Goal: Task Accomplishment & Management: Use online tool/utility

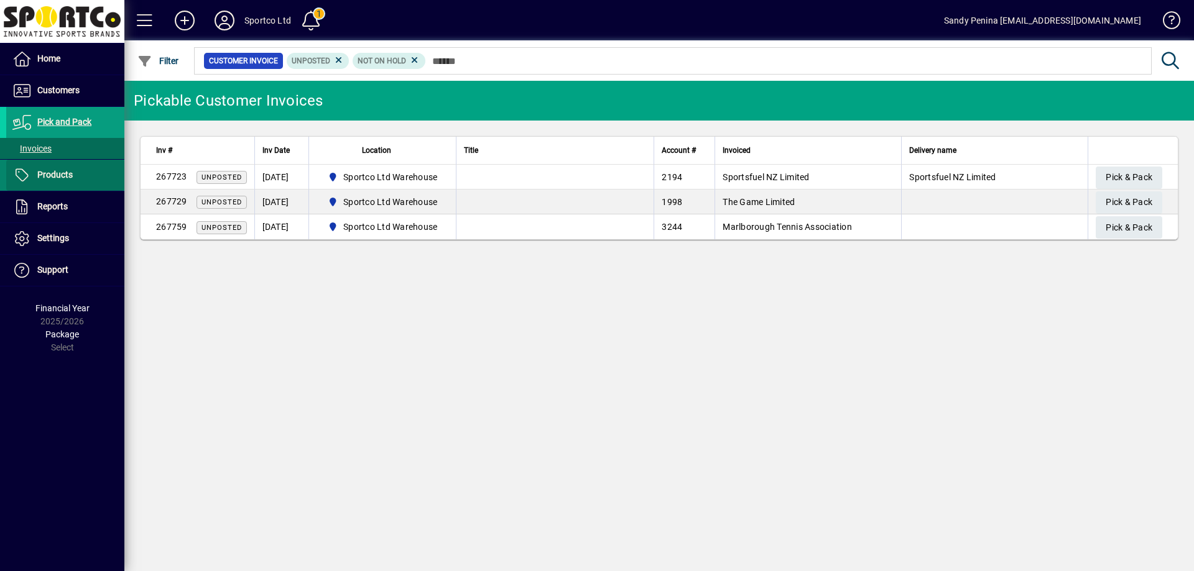
click at [90, 182] on span at bounding box center [65, 175] width 118 height 30
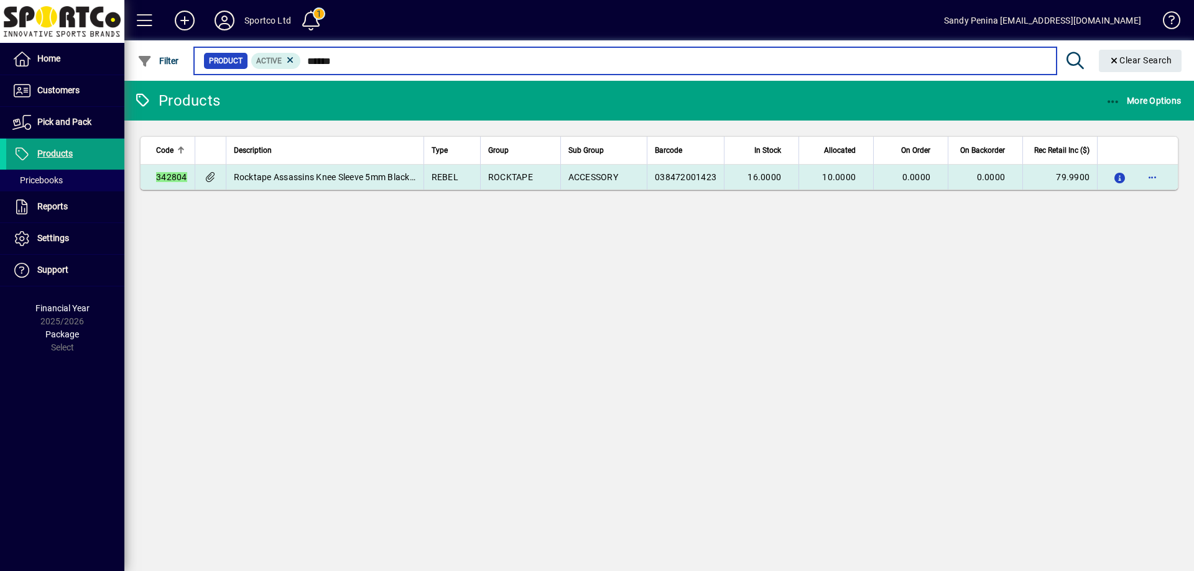
type input "******"
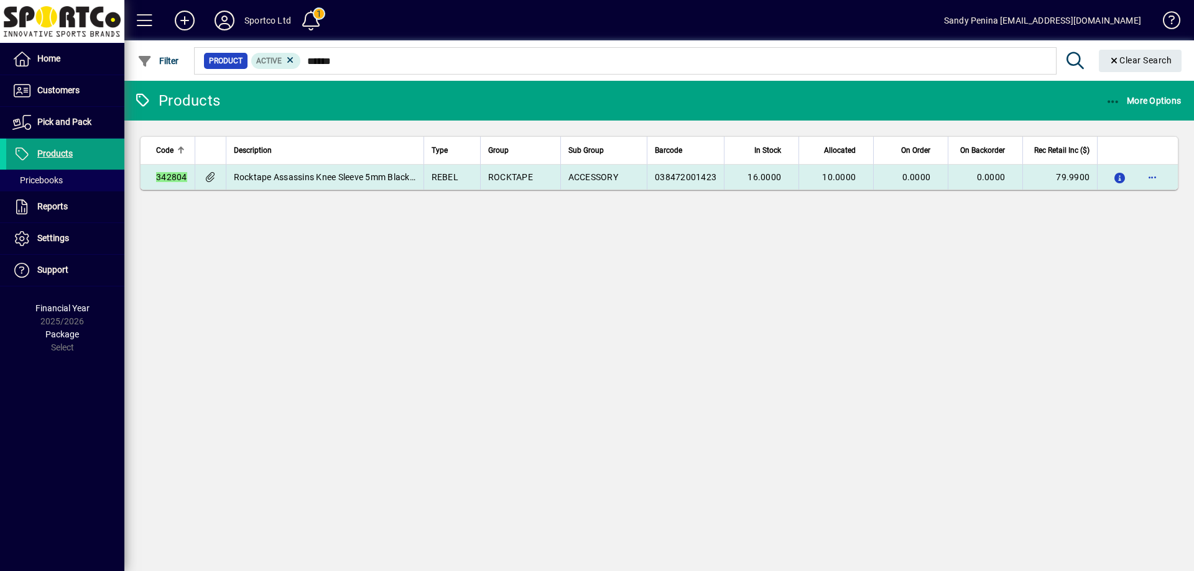
click at [802, 173] on td "10.0000" at bounding box center [835, 177] width 75 height 25
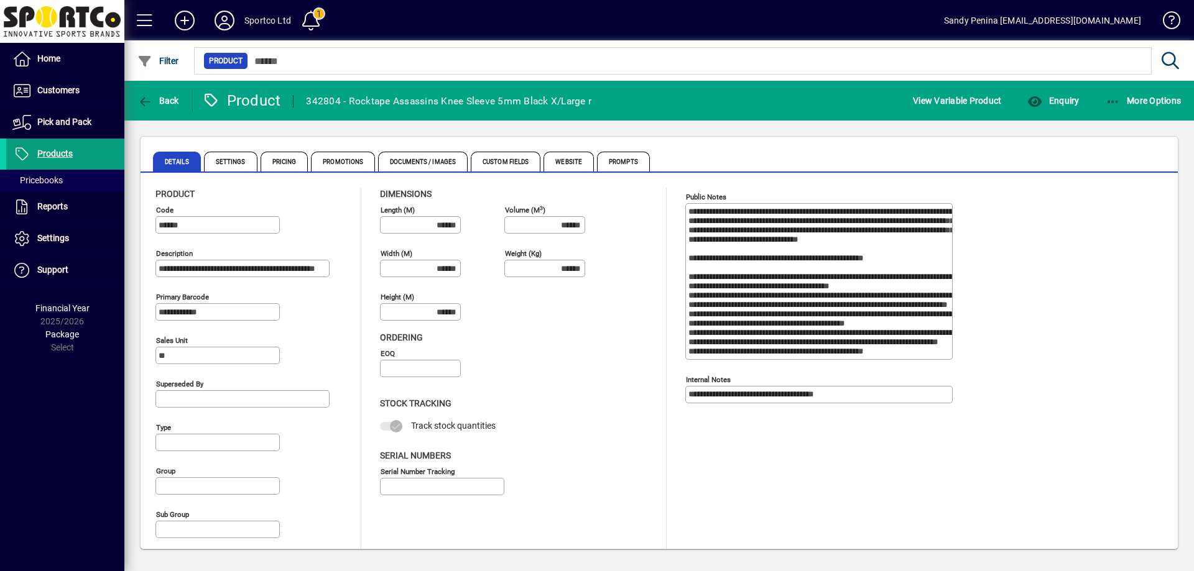
type input "**********"
type input "****"
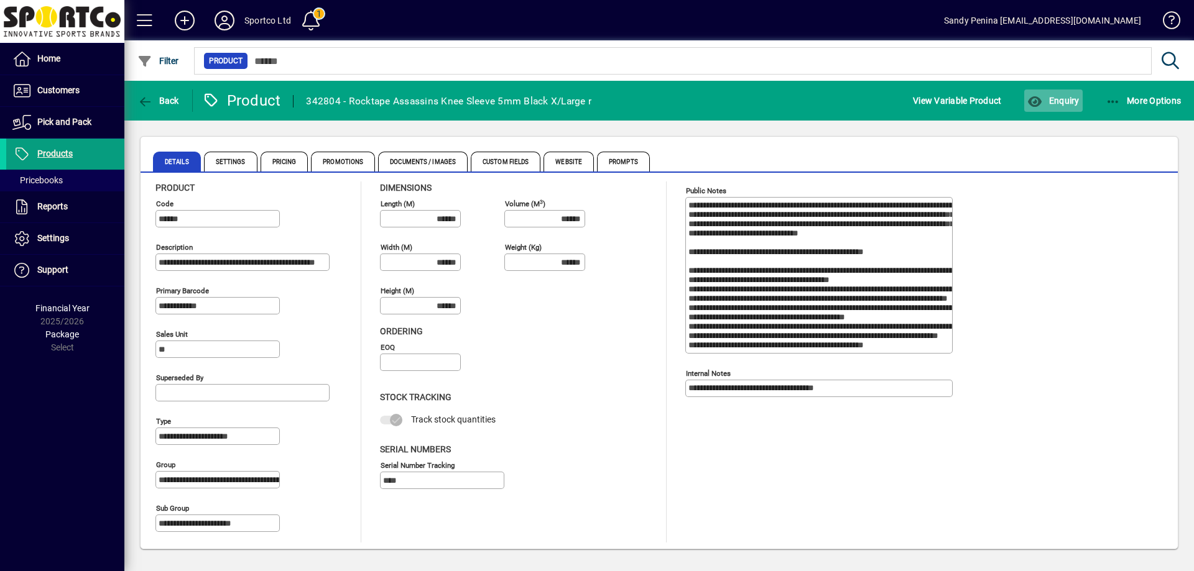
click at [1052, 92] on span "button" at bounding box center [1053, 101] width 58 height 30
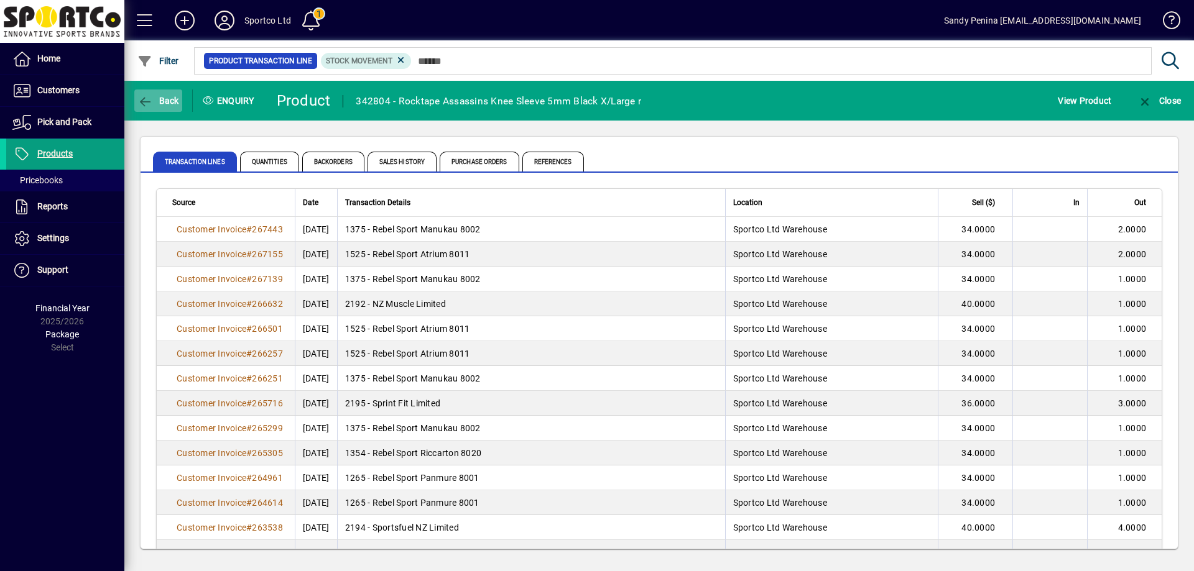
click at [165, 102] on span "Back" at bounding box center [158, 101] width 42 height 10
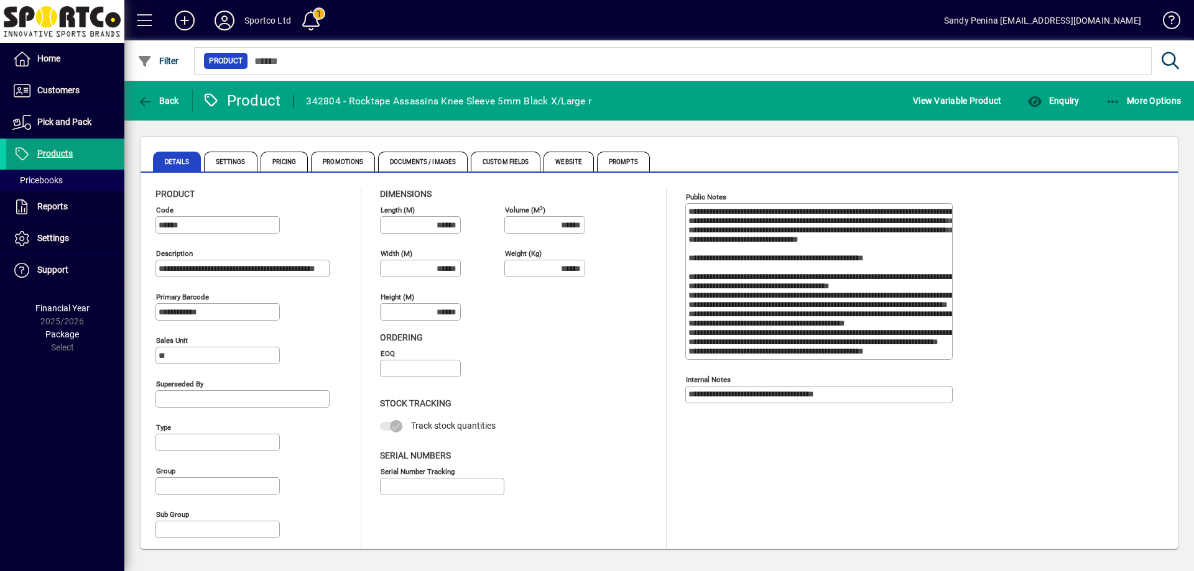
type input "**********"
type input "****"
click at [151, 93] on span "button" at bounding box center [158, 101] width 48 height 30
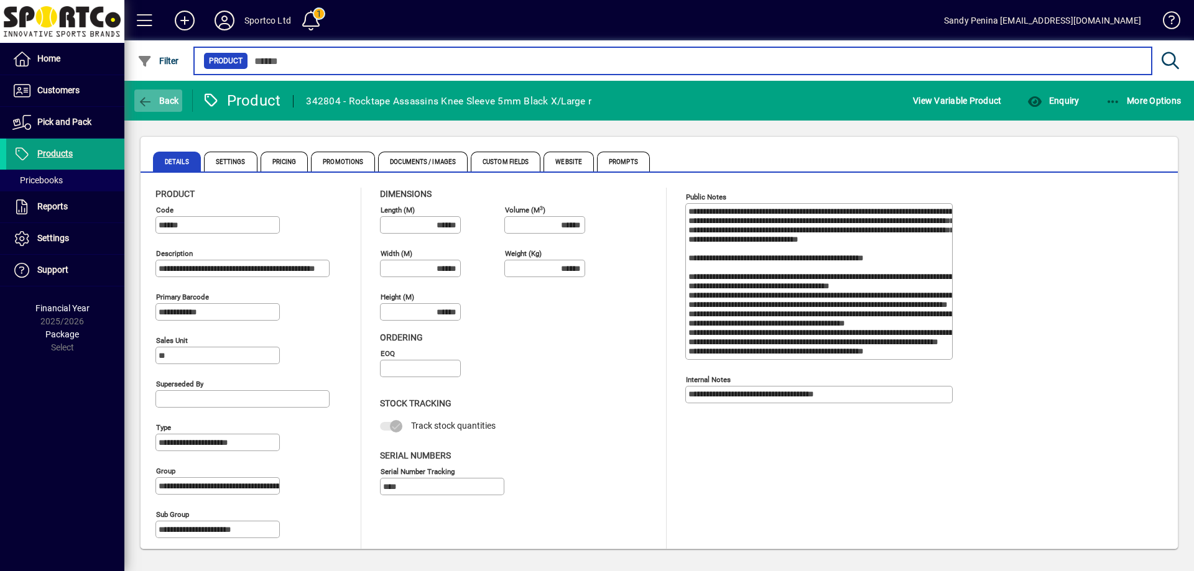
type input "******"
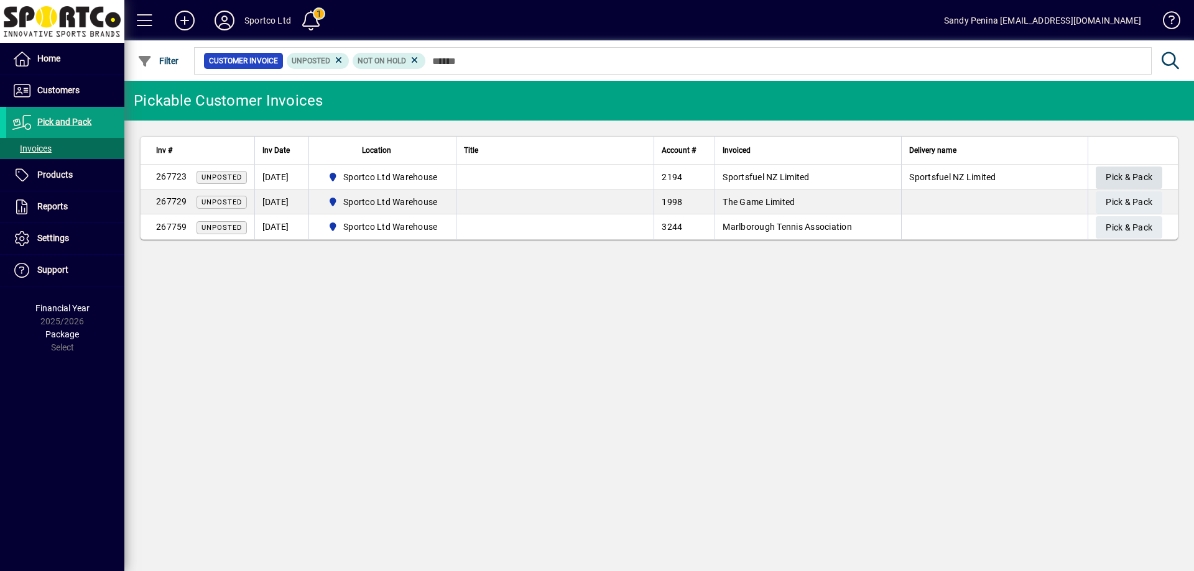
click at [1137, 172] on span "Pick & Pack" at bounding box center [1128, 177] width 47 height 21
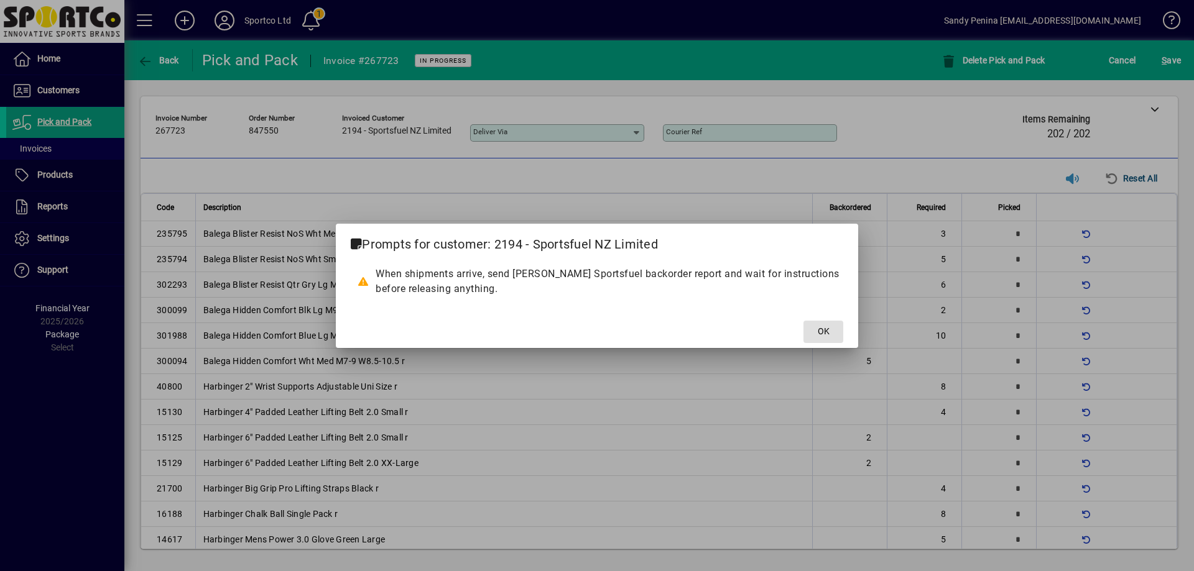
click at [827, 329] on span "OK" at bounding box center [823, 331] width 12 height 13
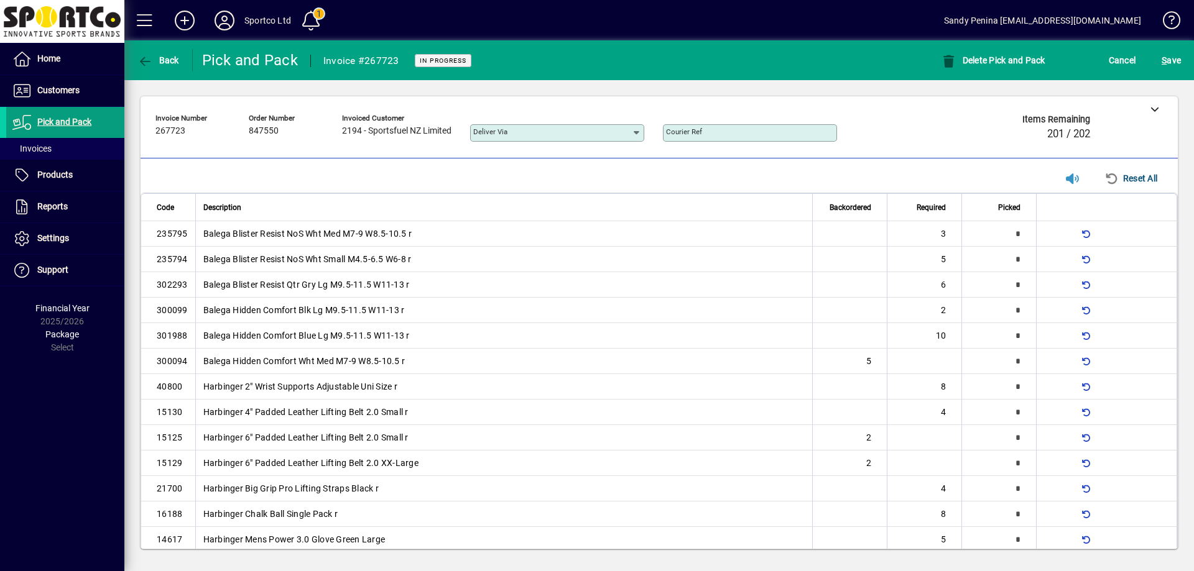
scroll to position [701, 0]
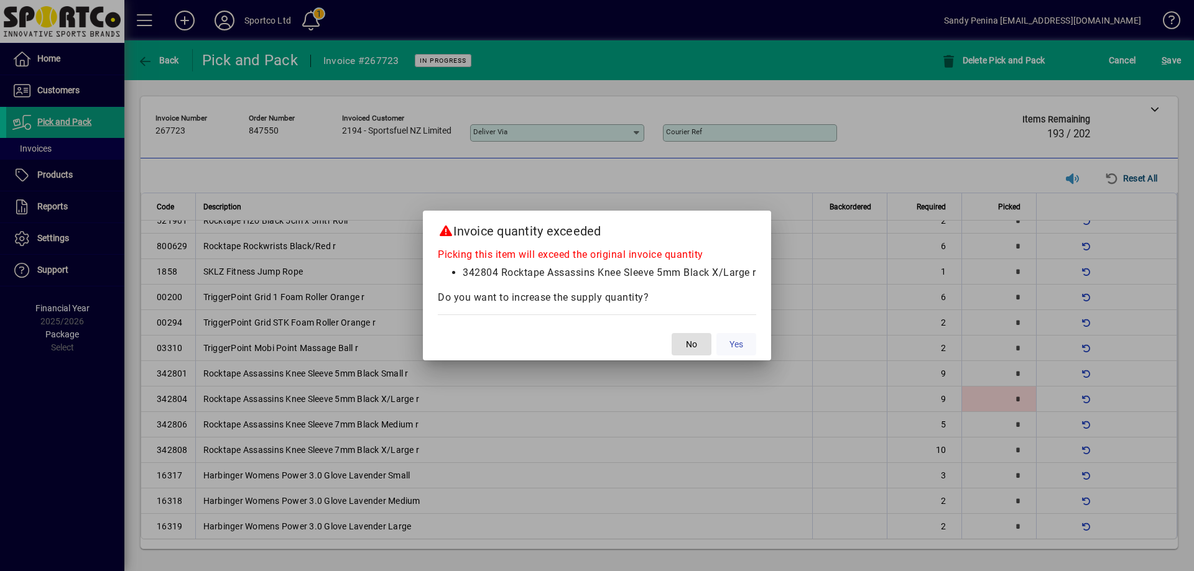
click at [735, 343] on span "Yes" at bounding box center [736, 344] width 14 height 13
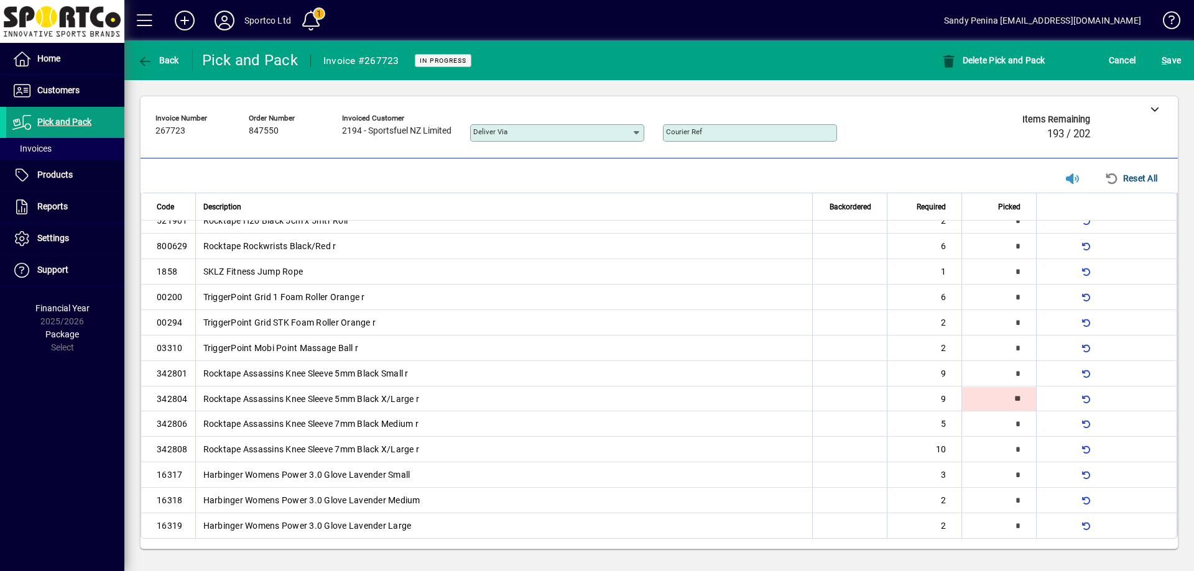
type input "**"
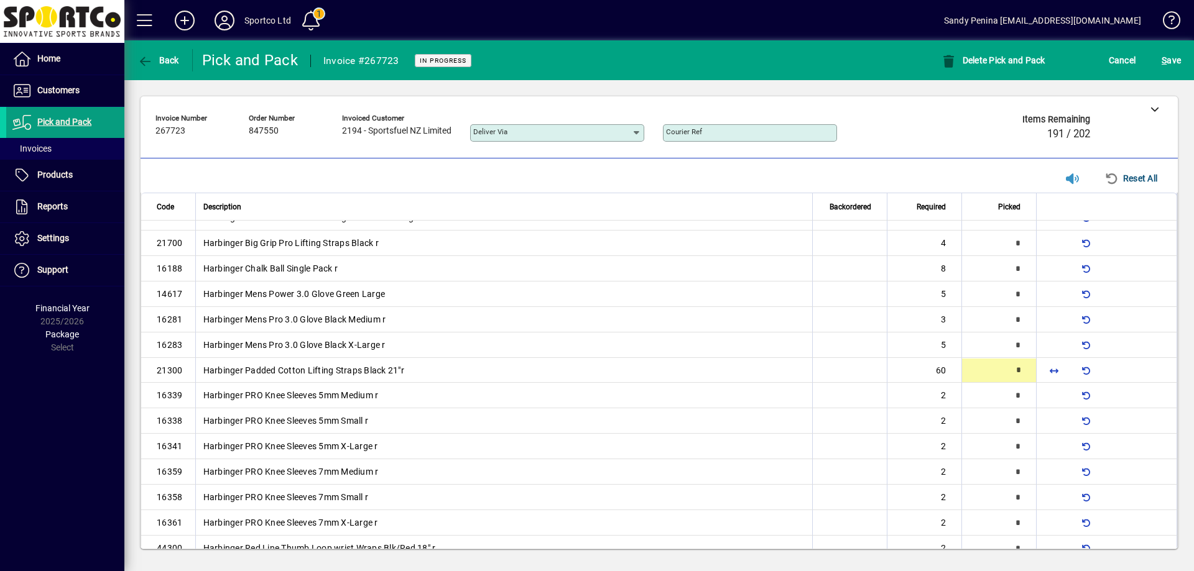
scroll to position [247, 0]
click at [1042, 369] on span "button" at bounding box center [1054, 369] width 30 height 30
type input "**"
type input "*"
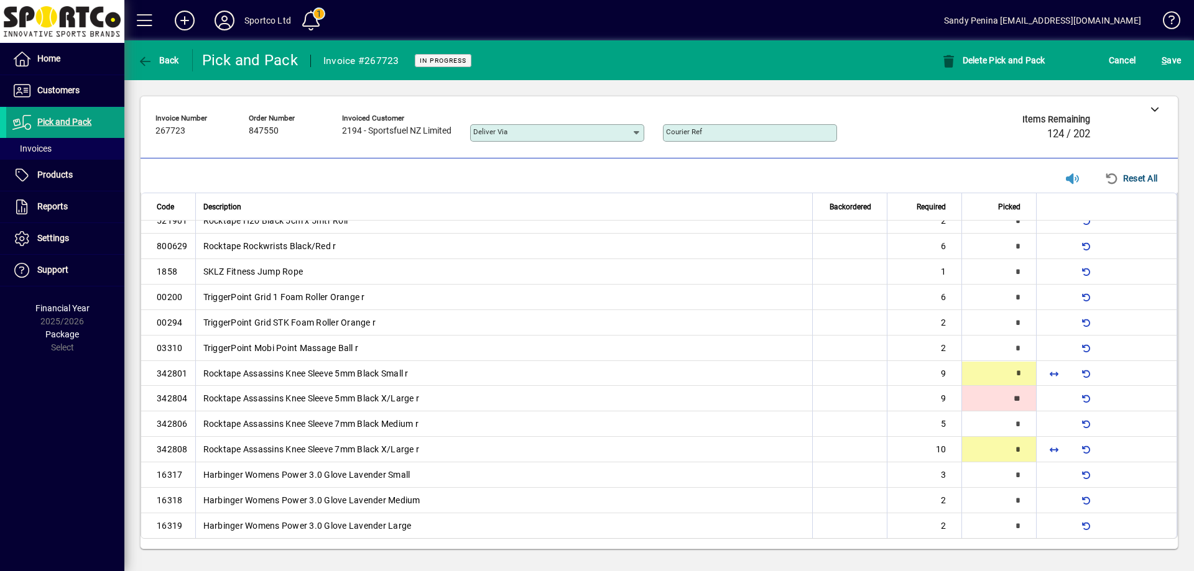
type input "*"
type input "**"
type input "*"
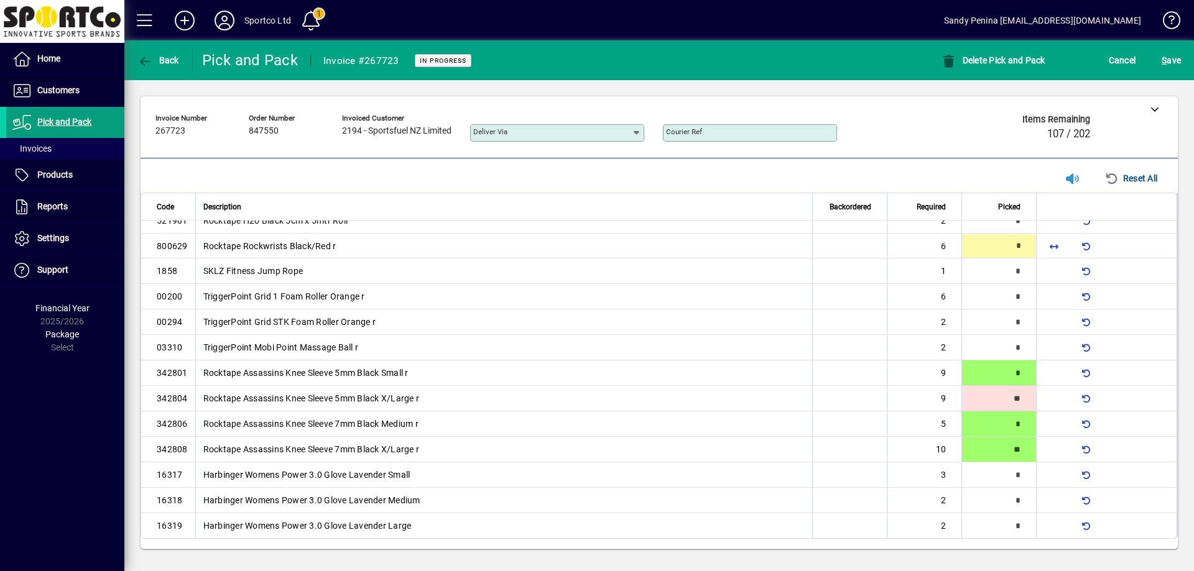
scroll to position [578, 0]
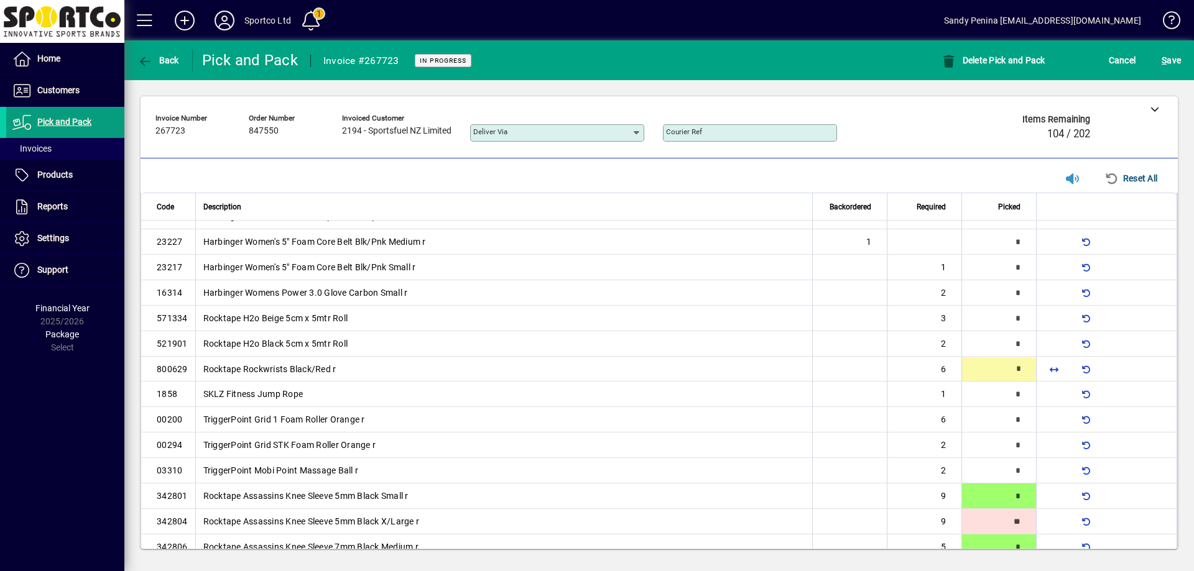
type input "*"
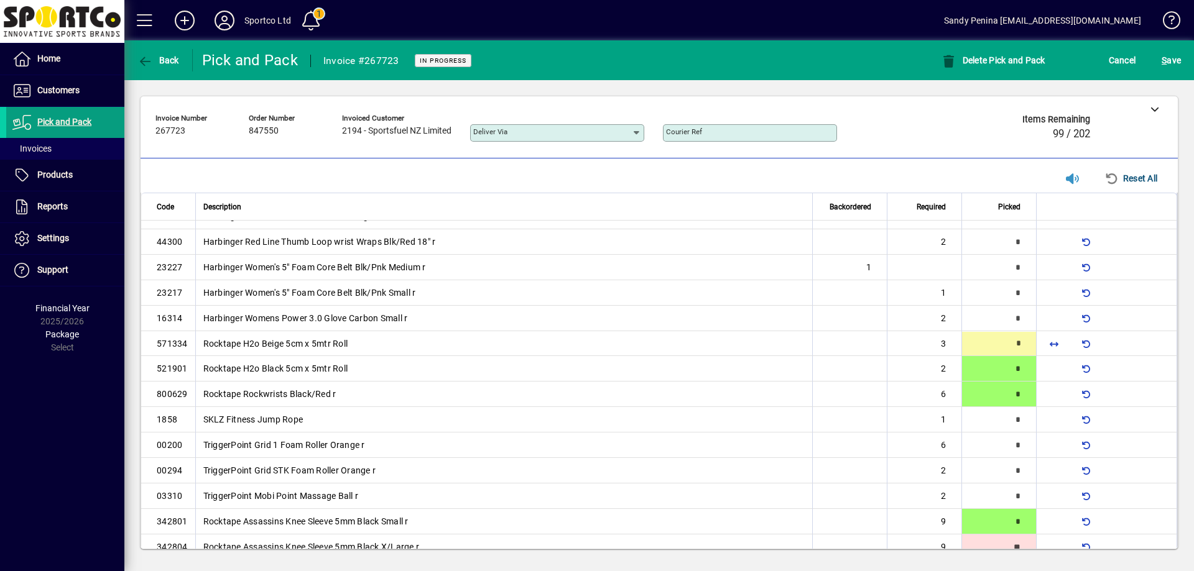
type input "*"
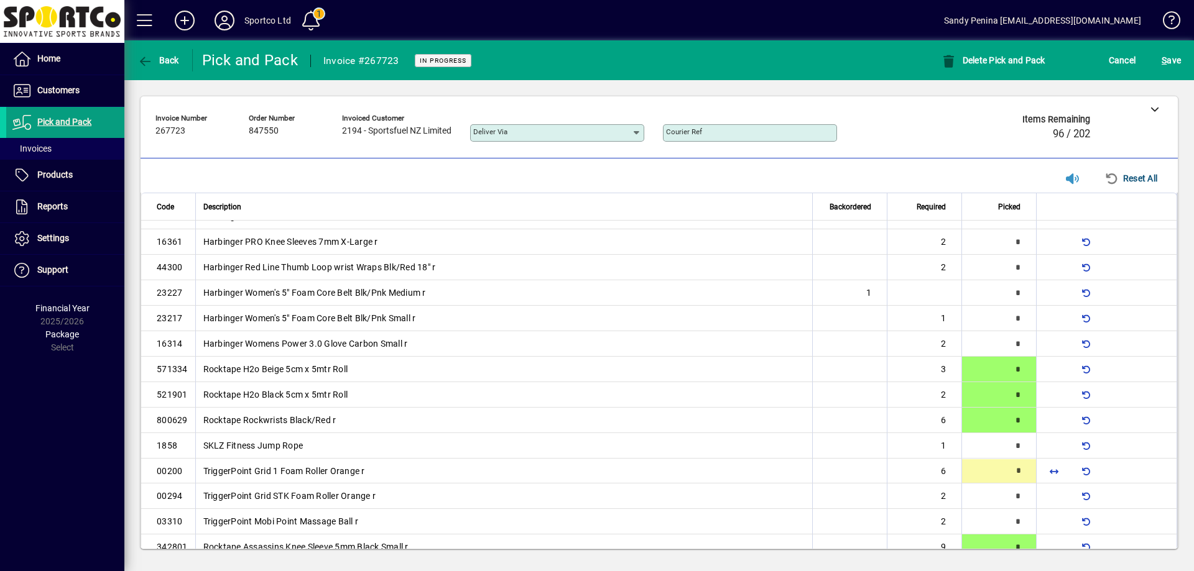
scroll to position [629, 0]
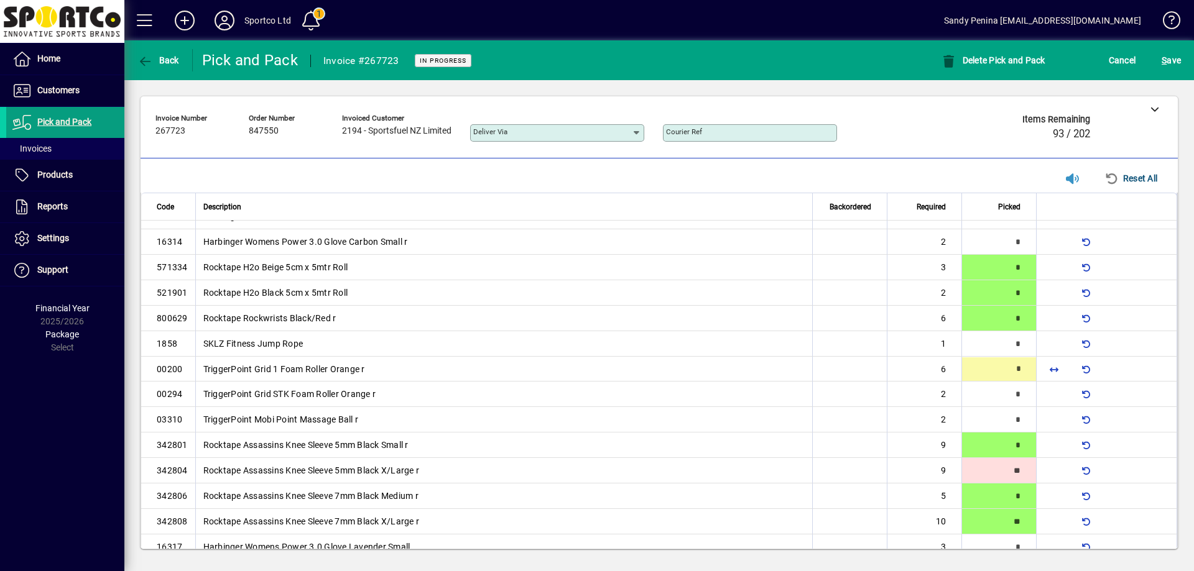
type input "*"
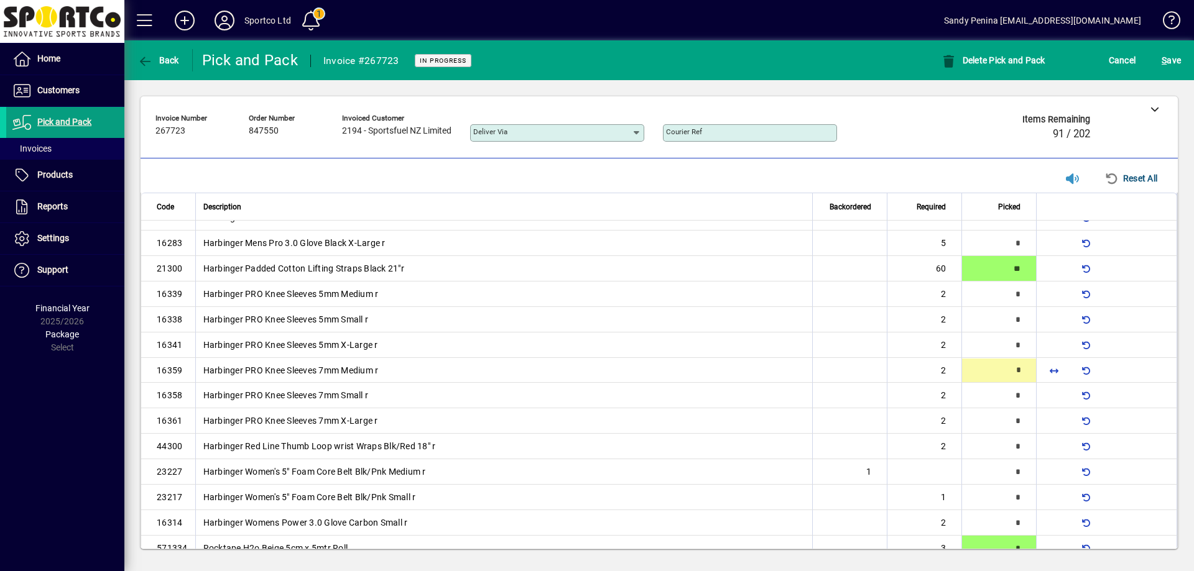
type input "*"
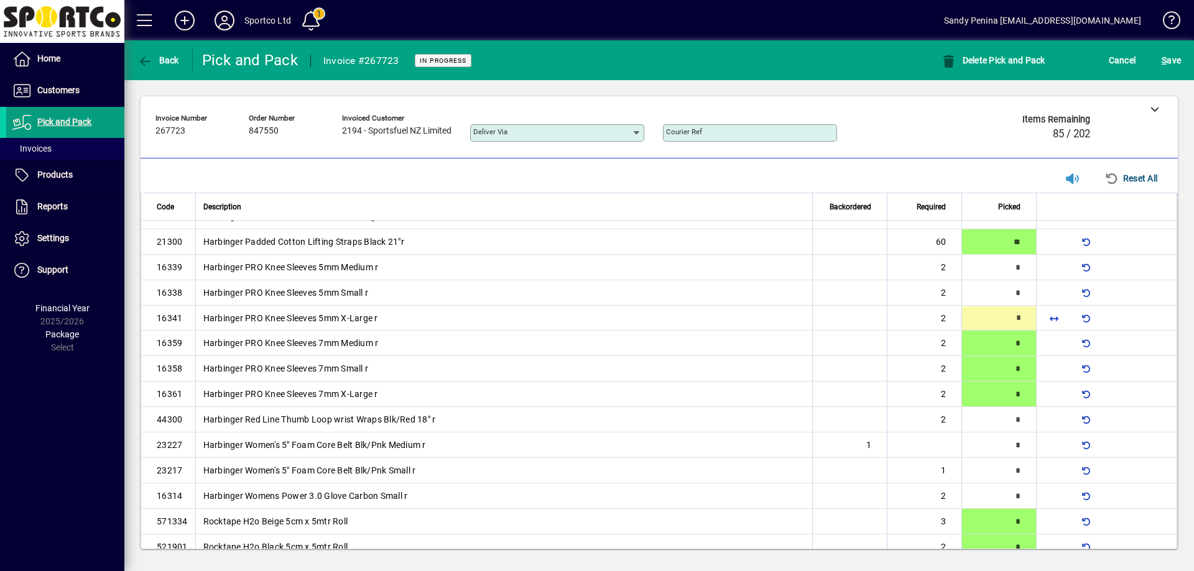
type input "*"
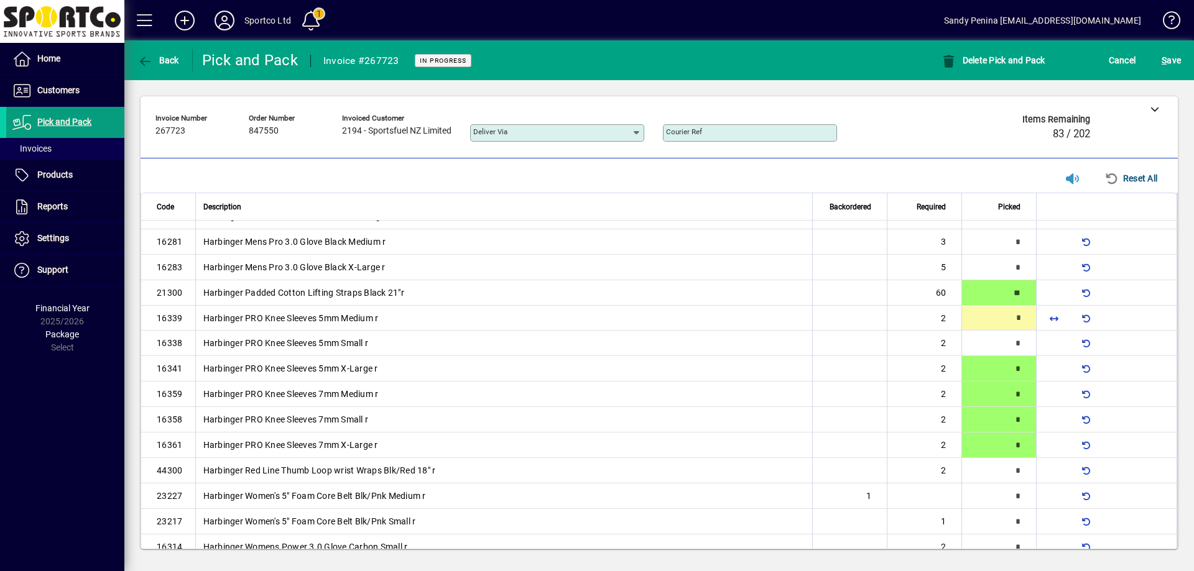
type input "*"
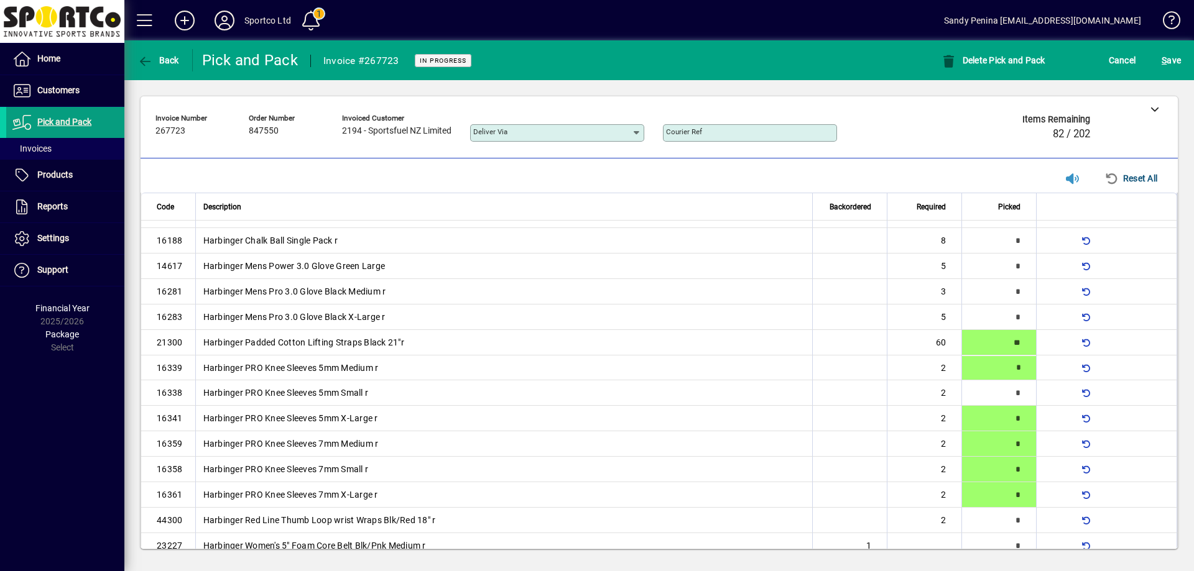
scroll to position [272, 0]
type input "*"
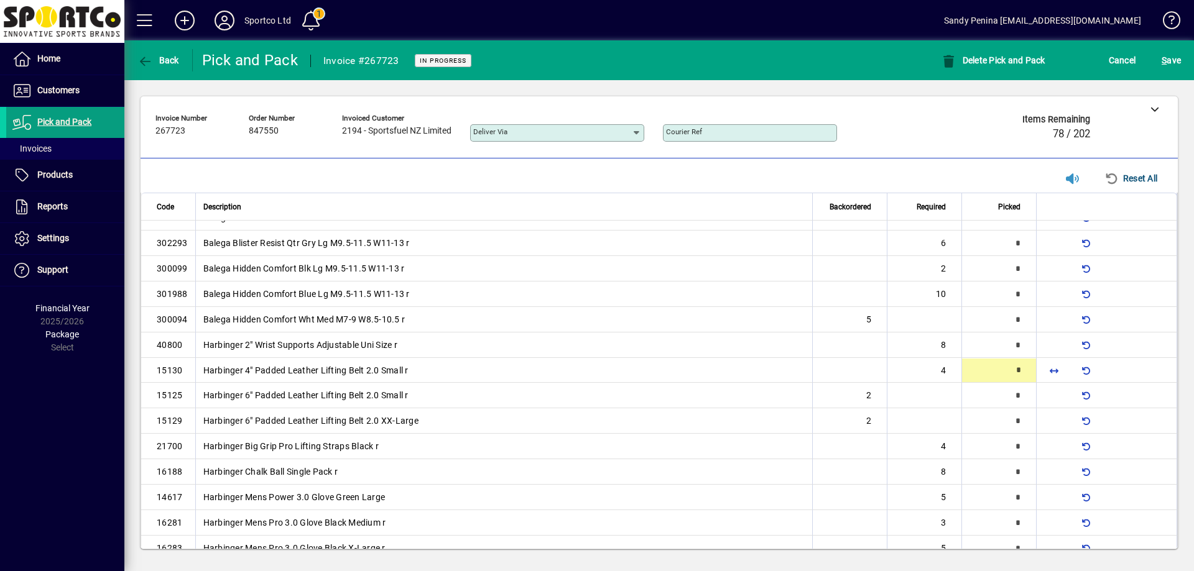
scroll to position [43, 0]
type input "*"
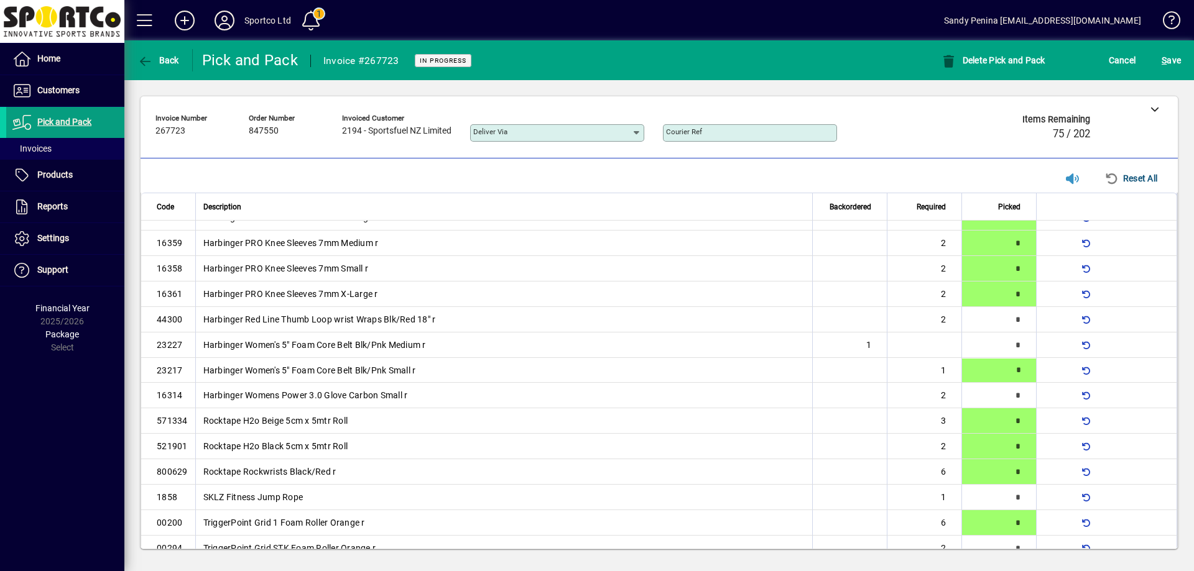
type input "*"
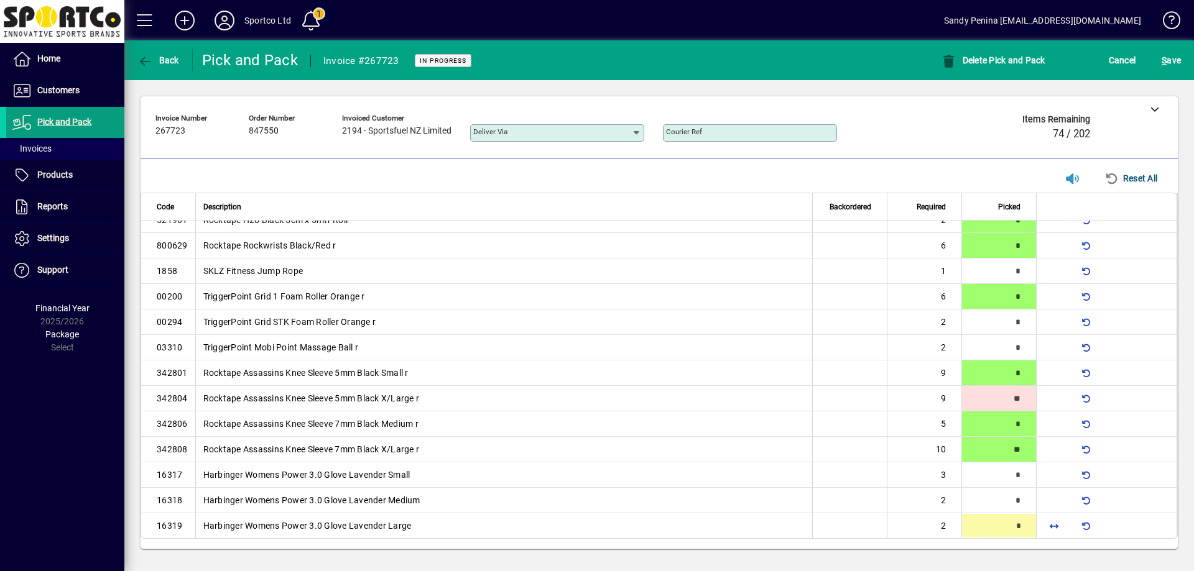
type input "*"
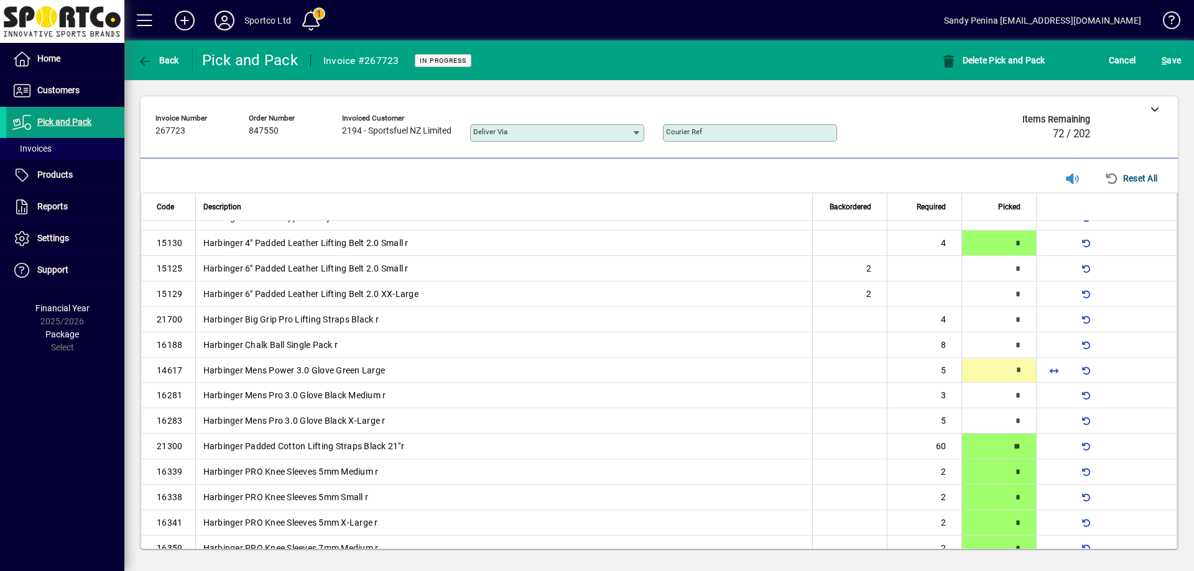
type input "*"
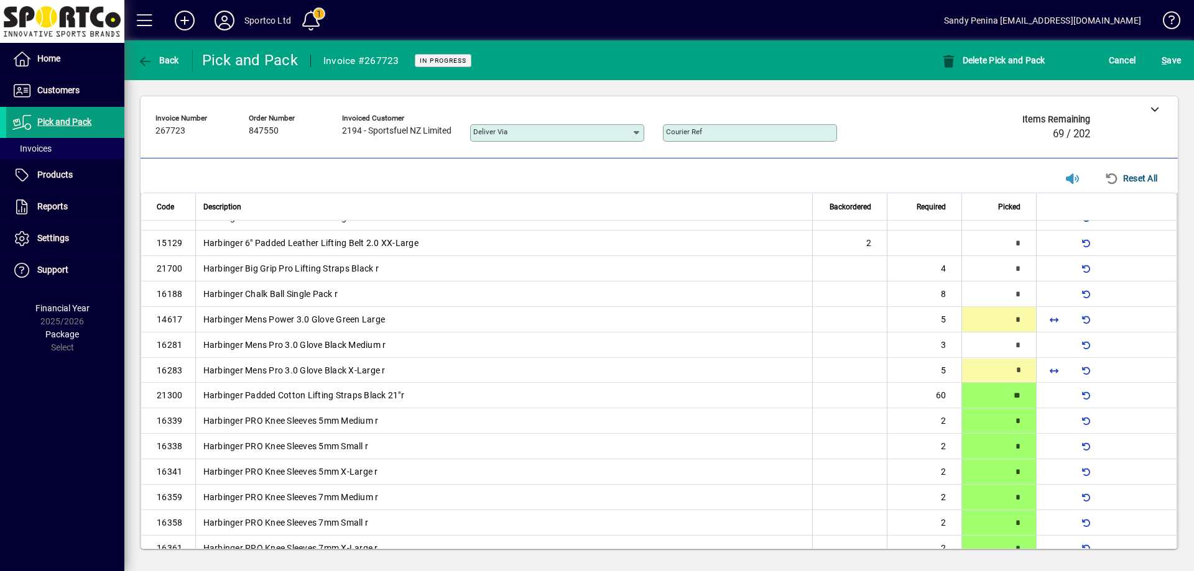
scroll to position [221, 0]
type input "*"
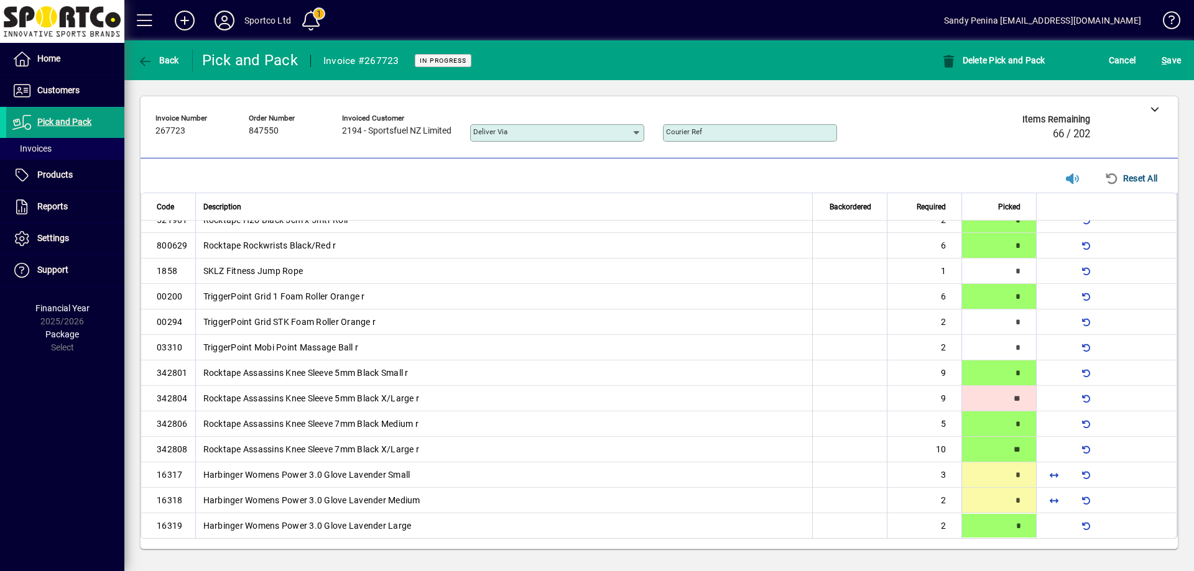
scroll to position [220, 0]
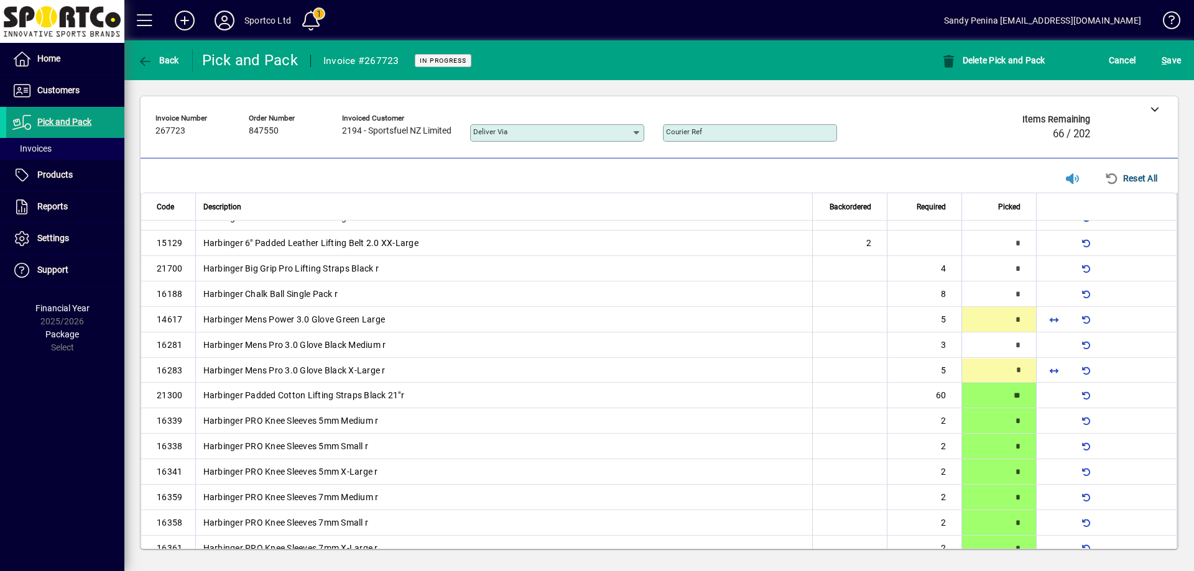
type input "*"
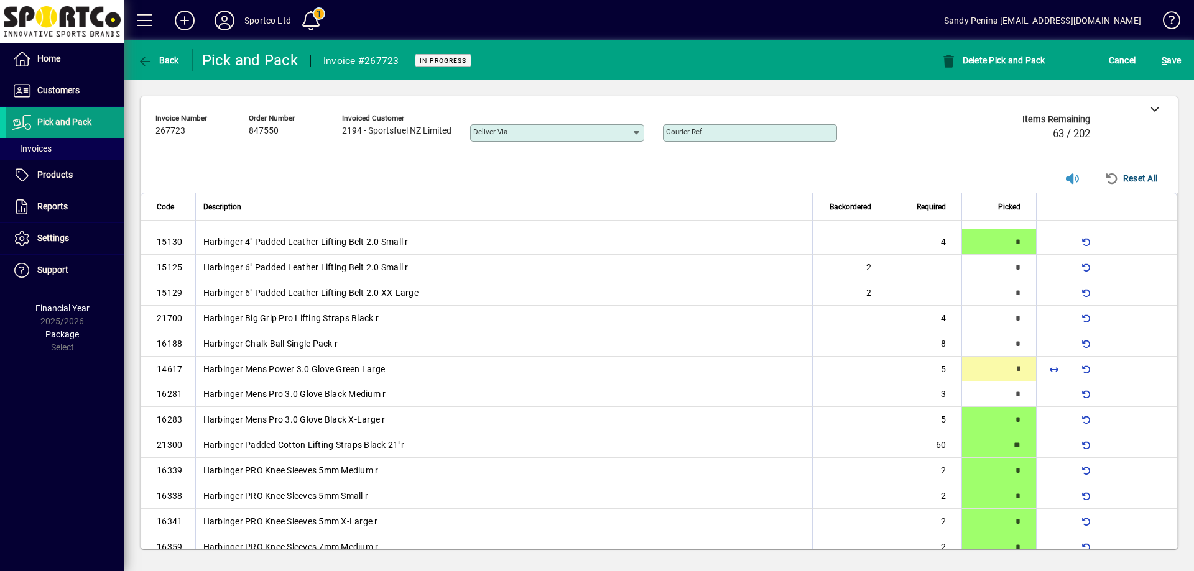
type input "*"
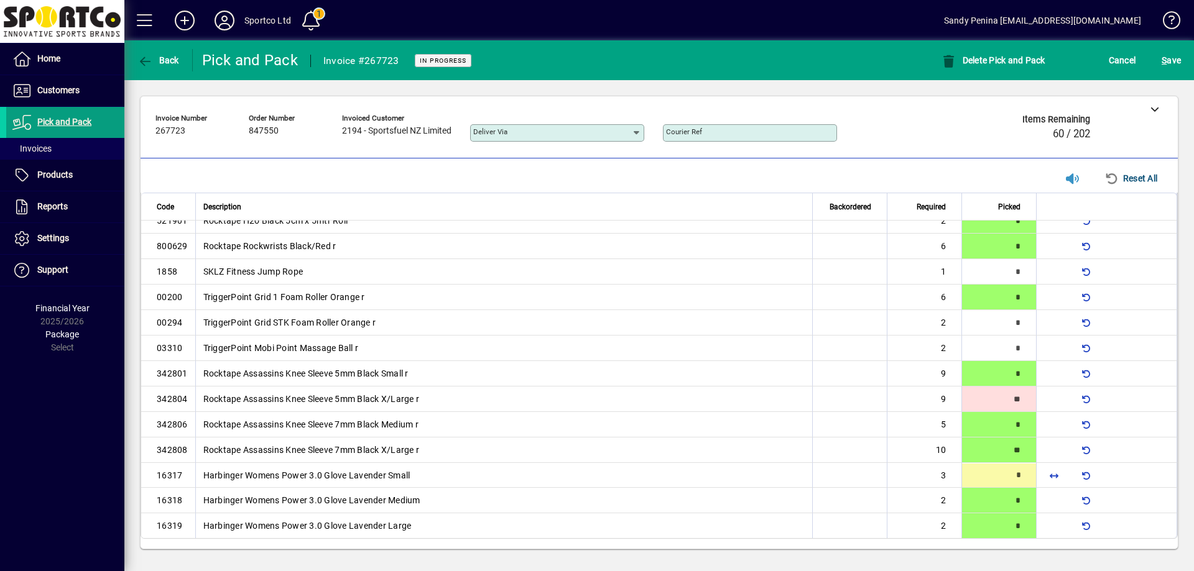
type input "*"
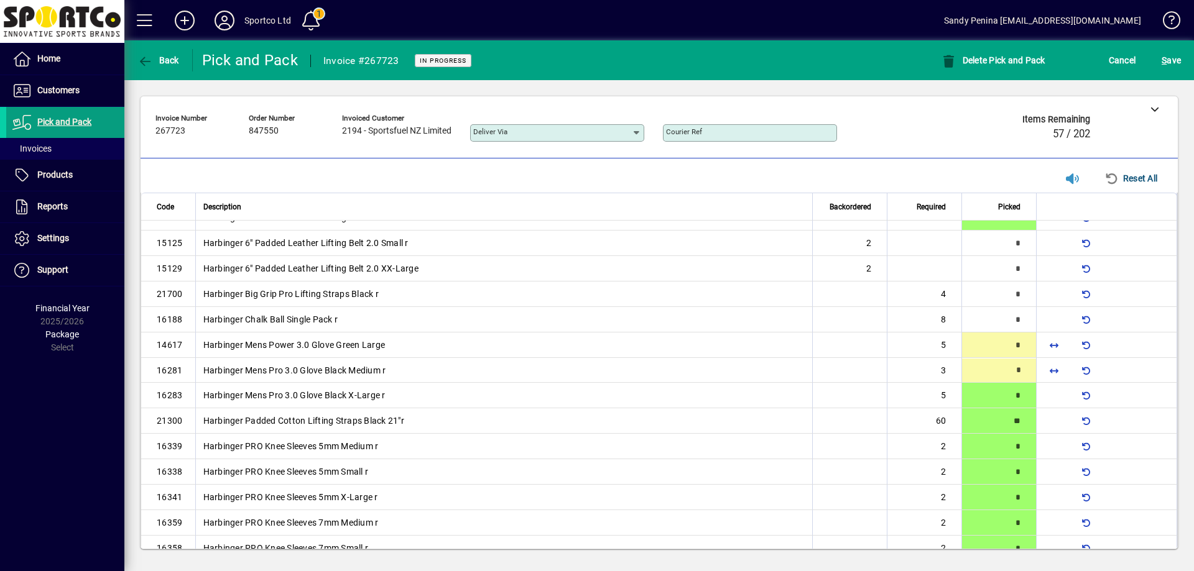
type input "*"
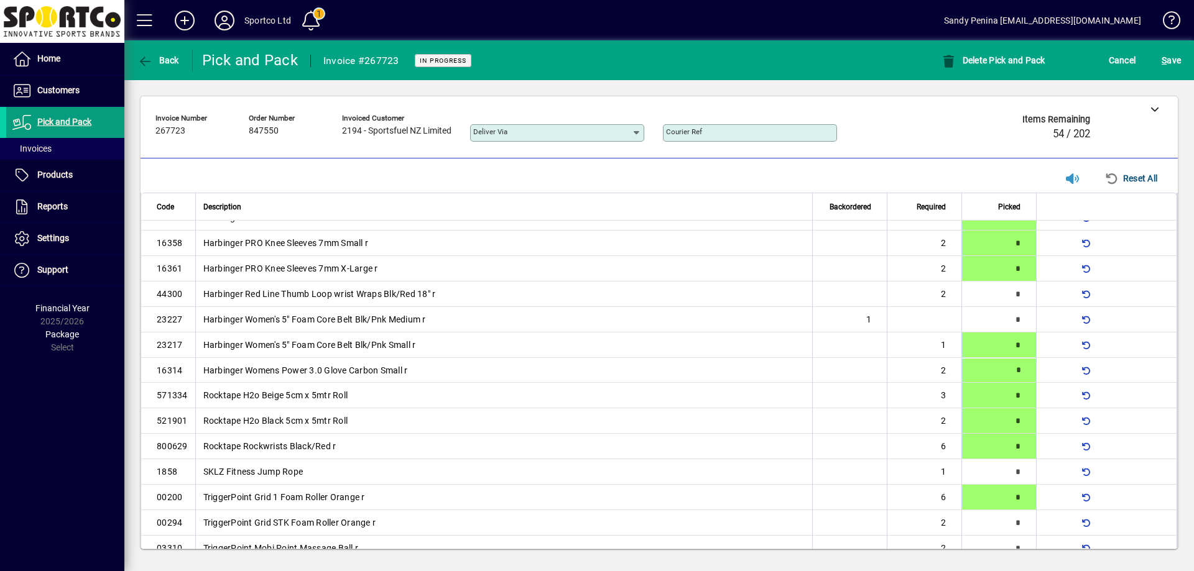
scroll to position [118, 0]
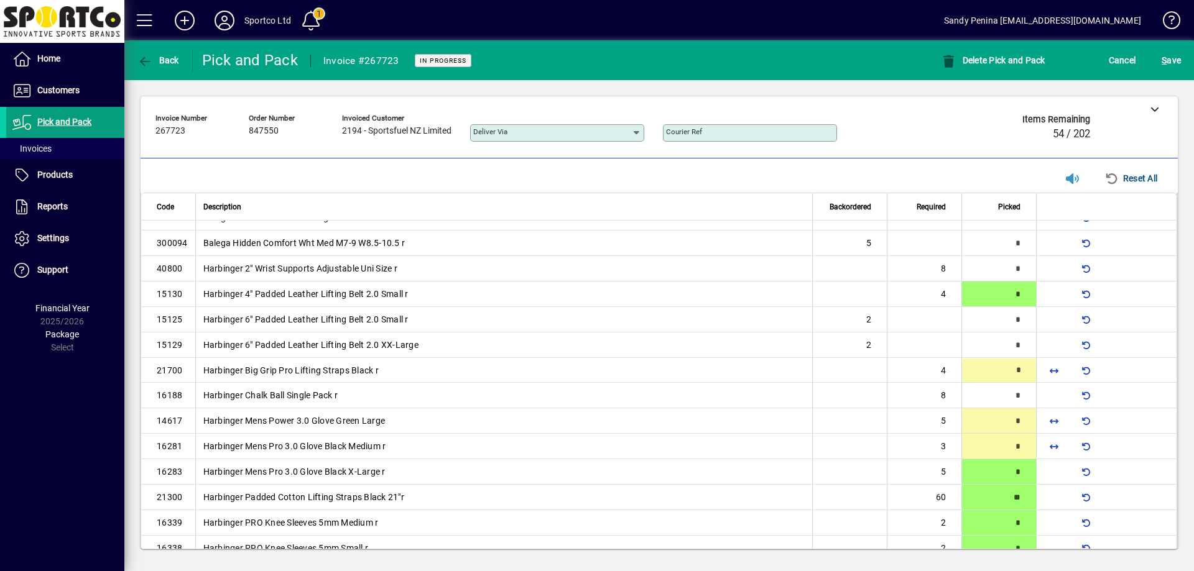
type input "*"
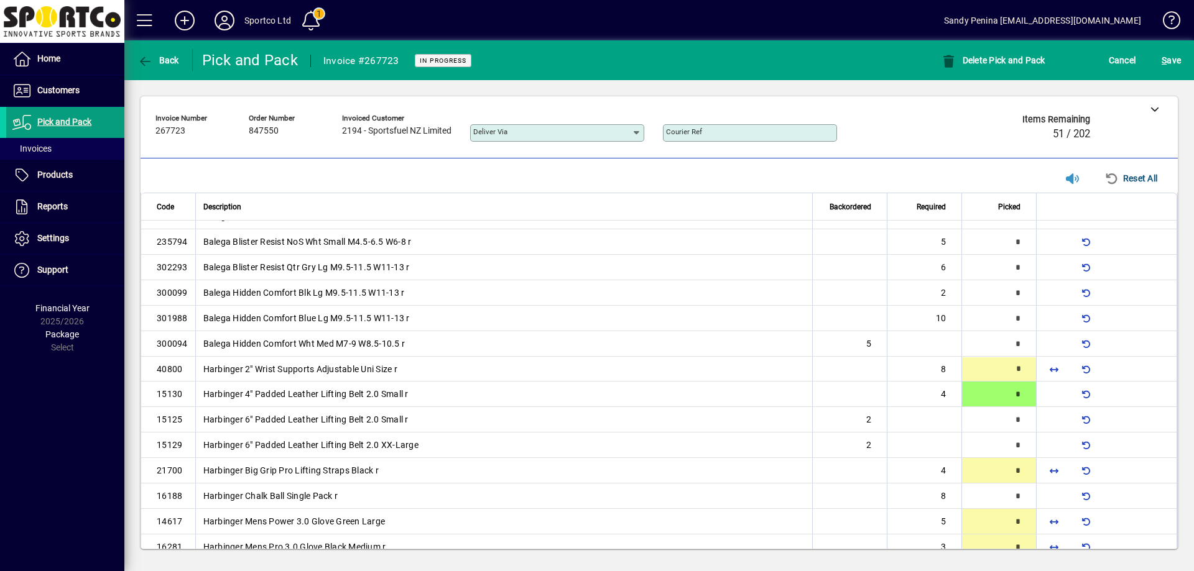
type input "*"
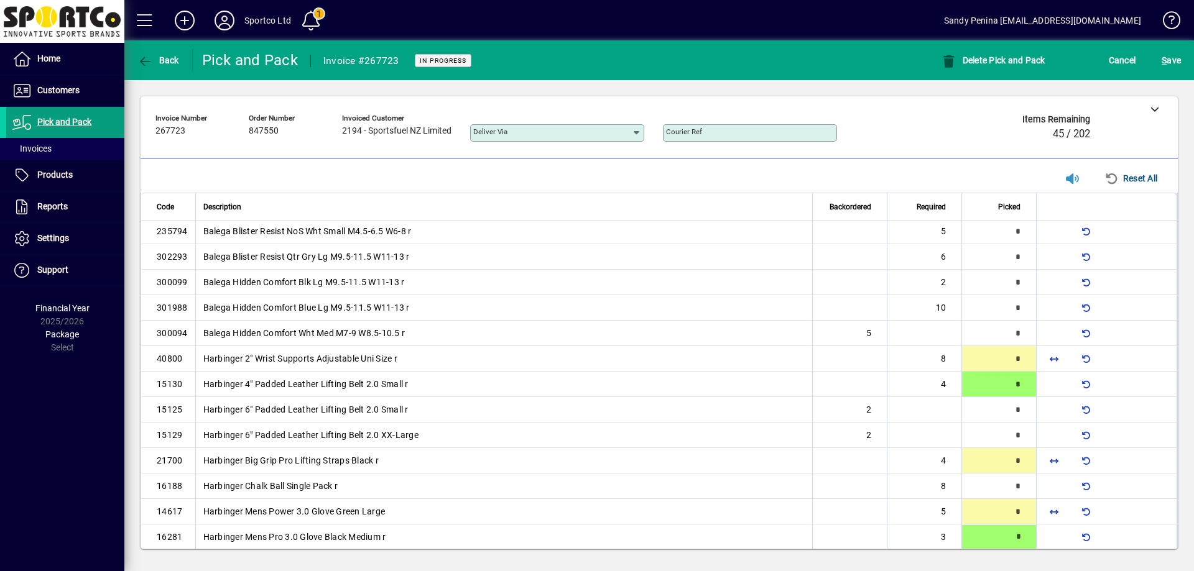
type input "*"
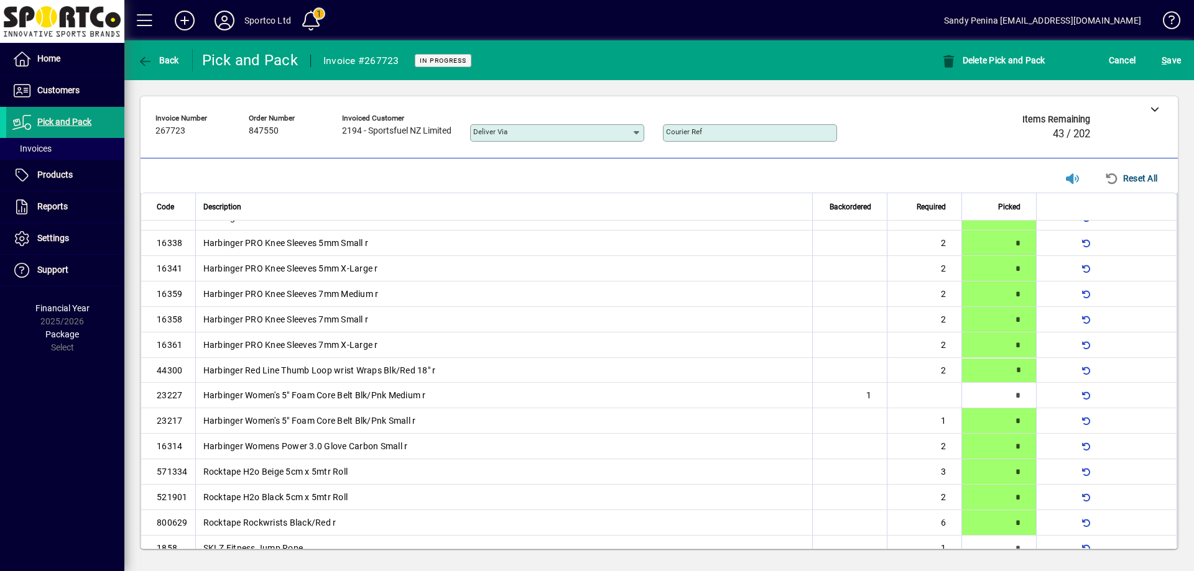
type input "*"
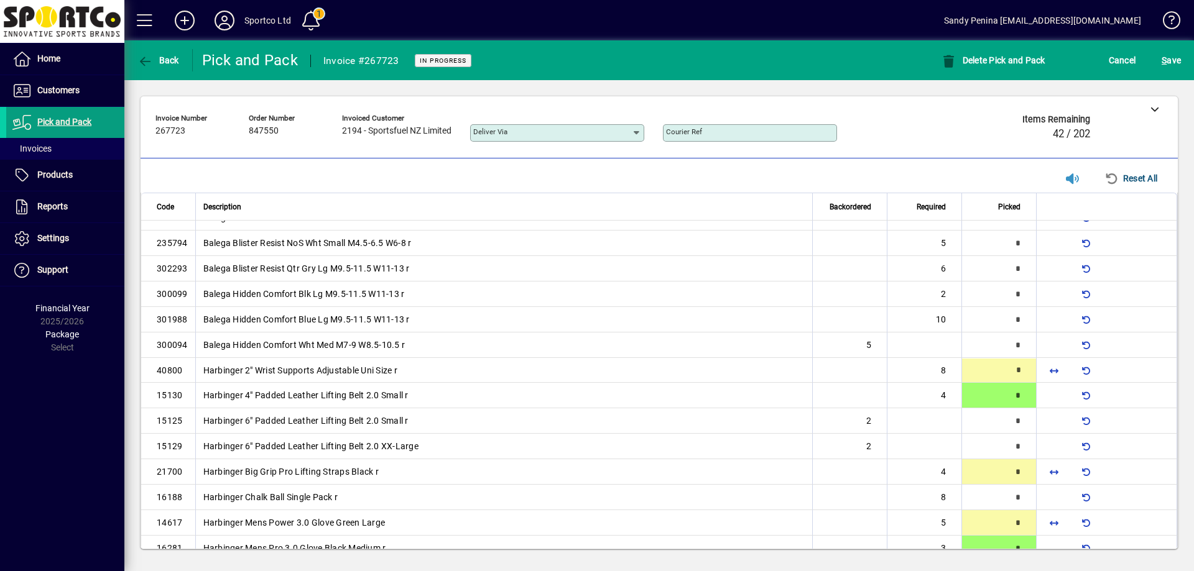
type input "*"
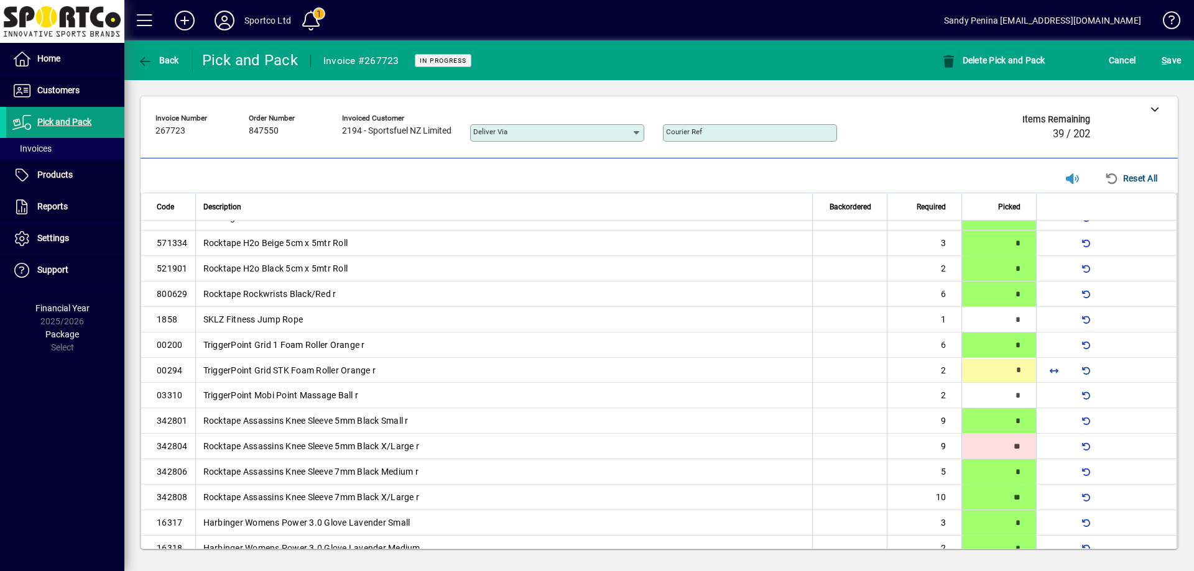
type input "*"
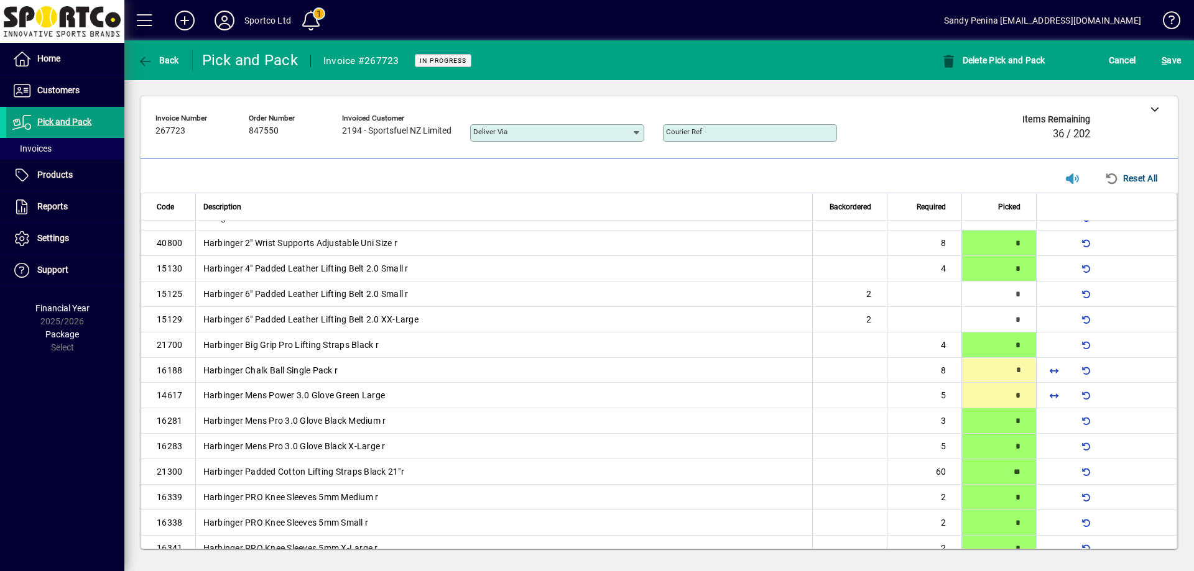
scroll to position [145, 0]
type input "*"
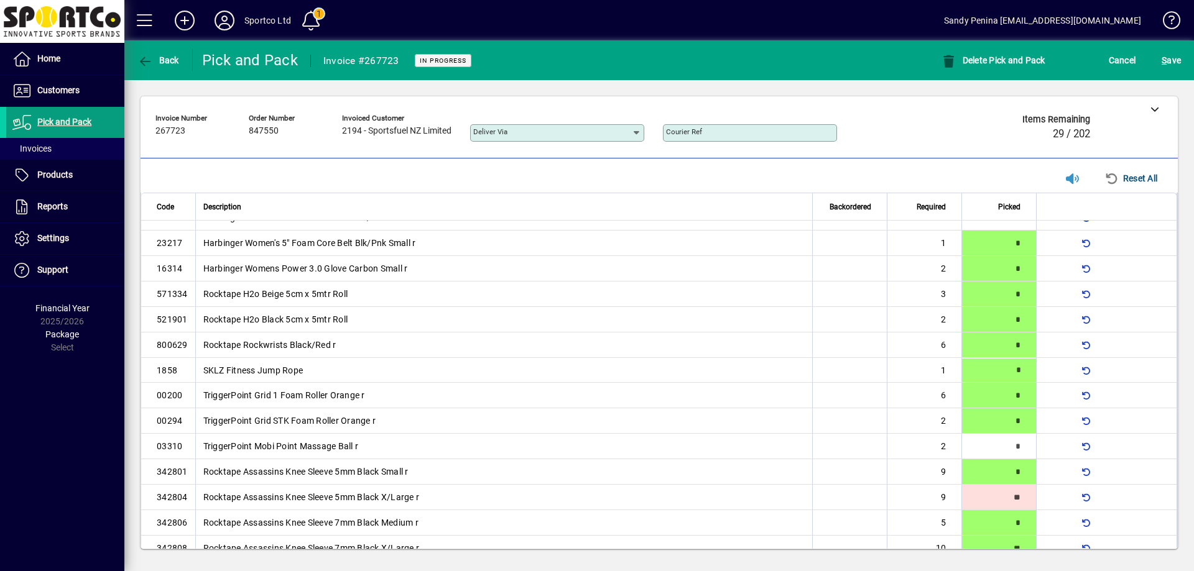
type input "*"
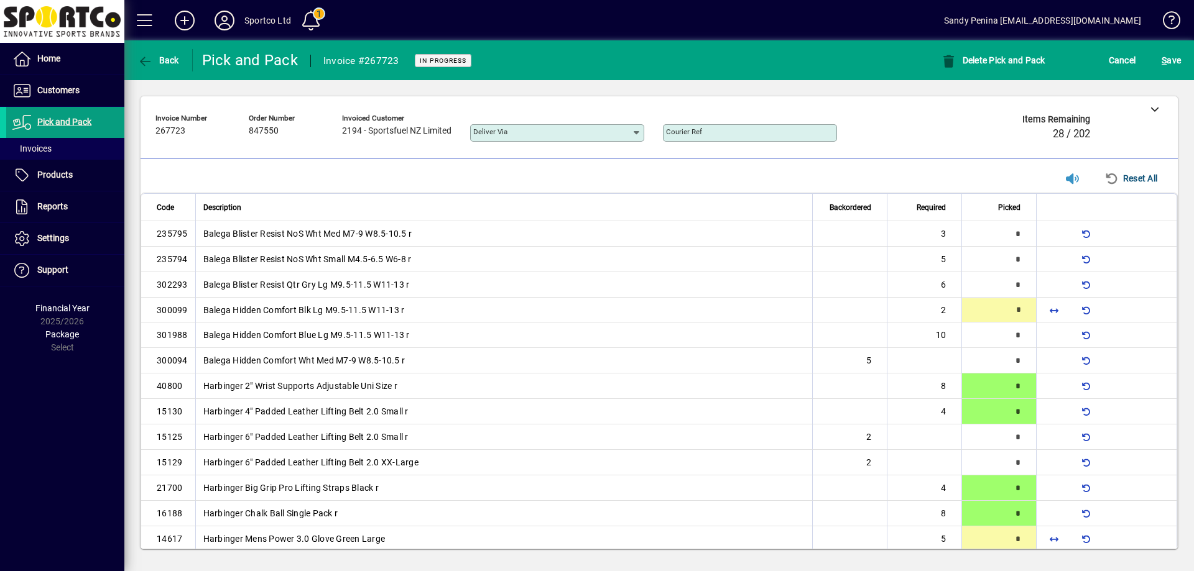
type input "*"
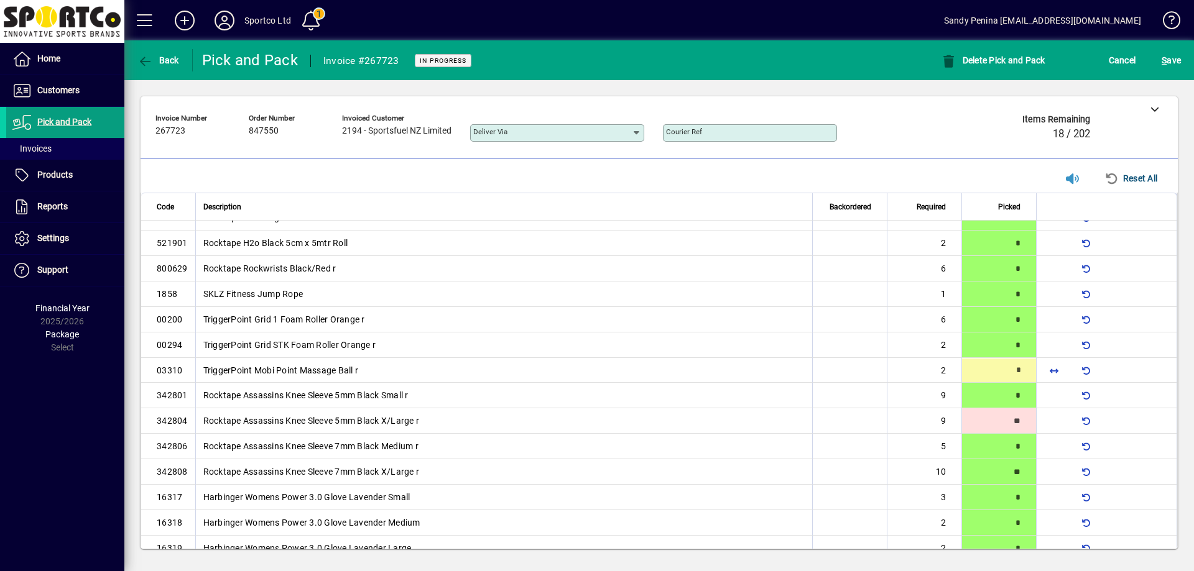
type input "*"
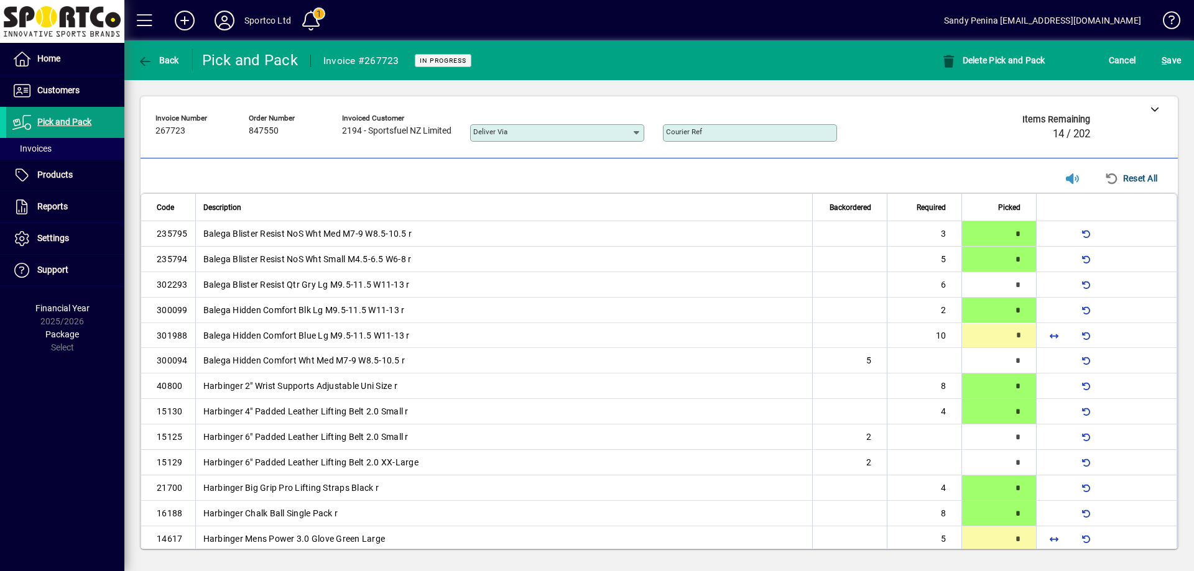
type input "*"
type input "**"
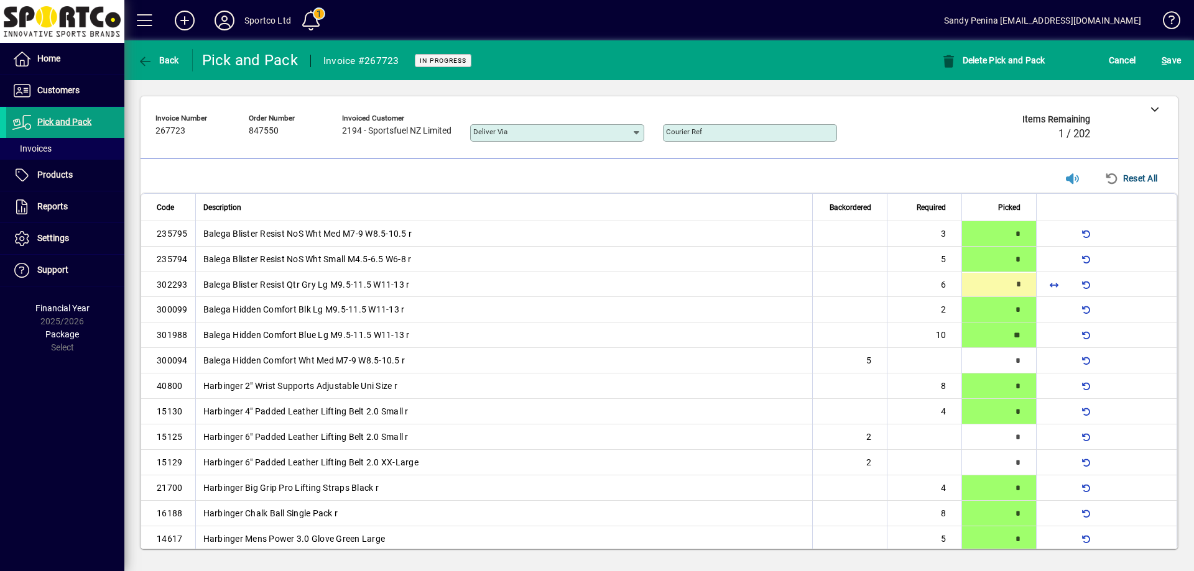
type input "*"
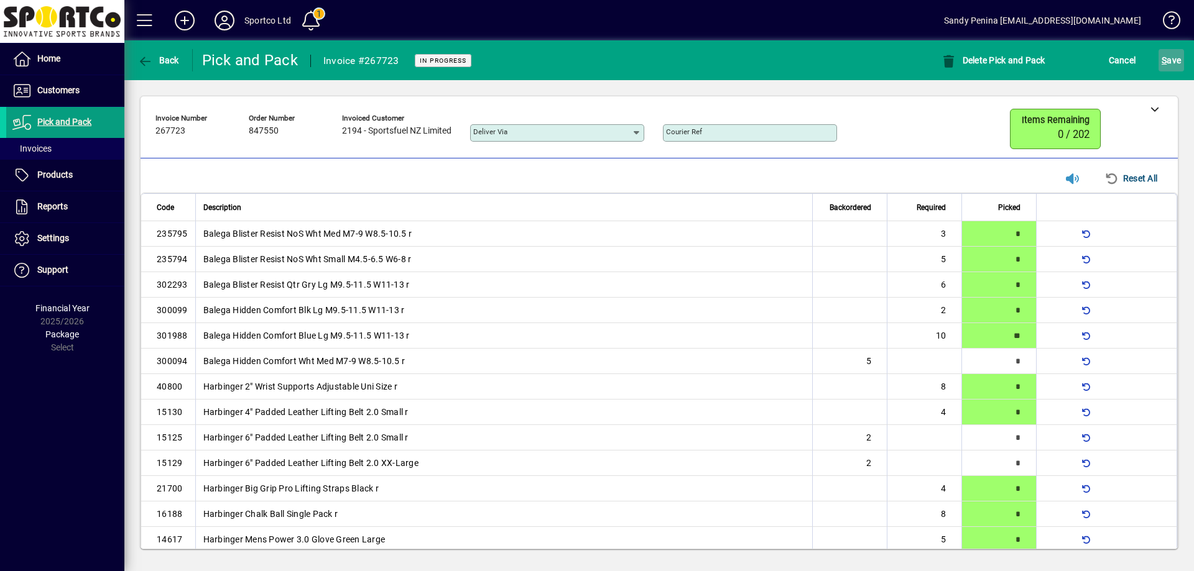
click at [1177, 57] on span "S ave" at bounding box center [1170, 60] width 19 height 20
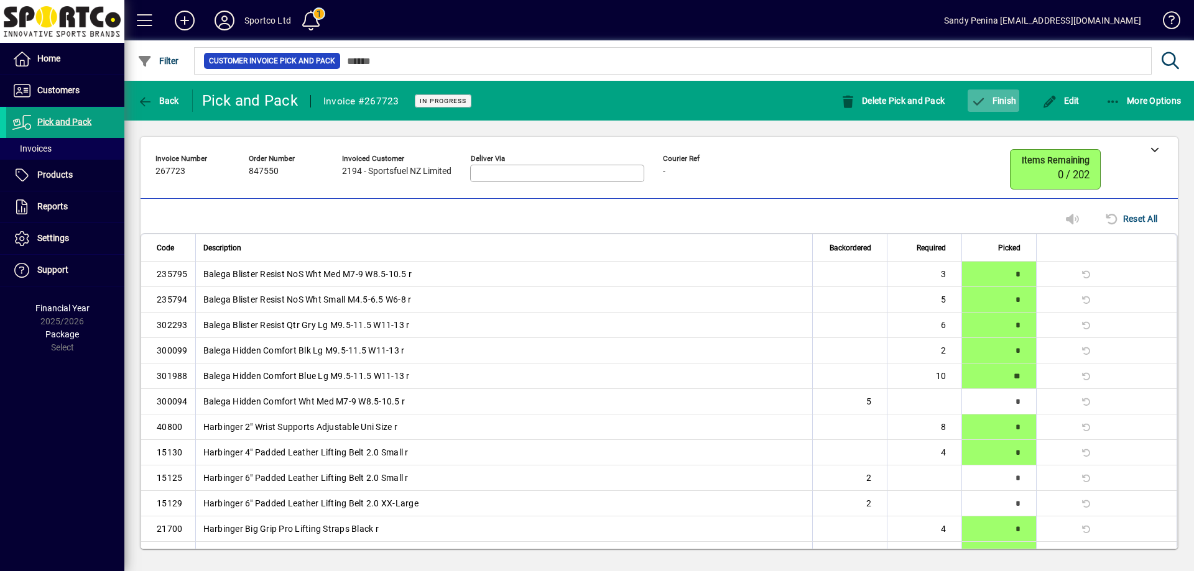
click at [996, 99] on span "Finish" at bounding box center [992, 101] width 45 height 10
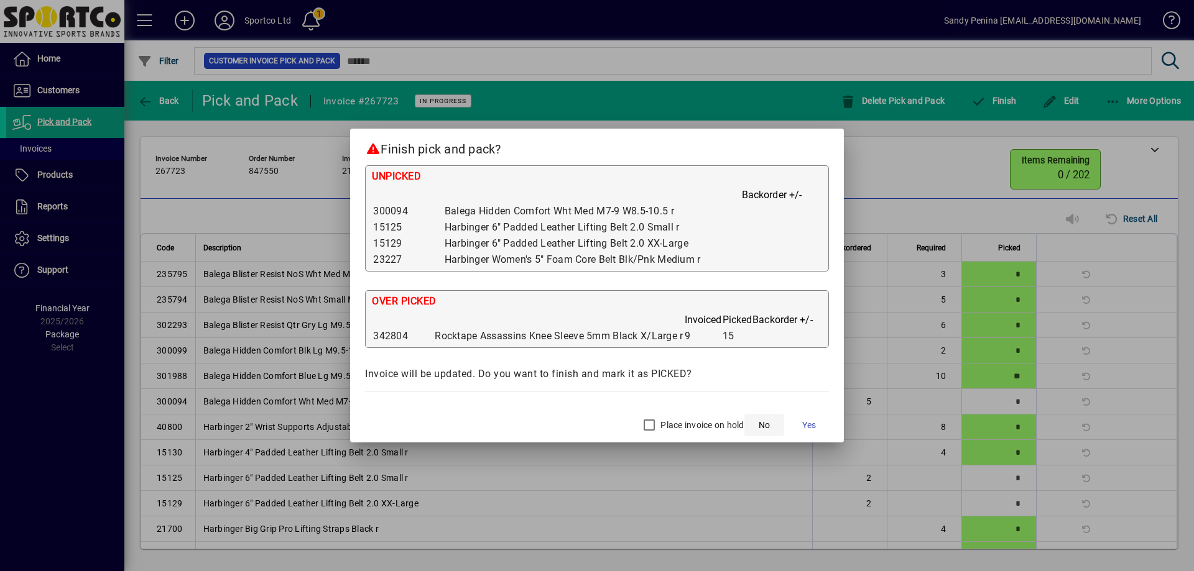
click at [760, 431] on span "No" at bounding box center [763, 425] width 11 height 13
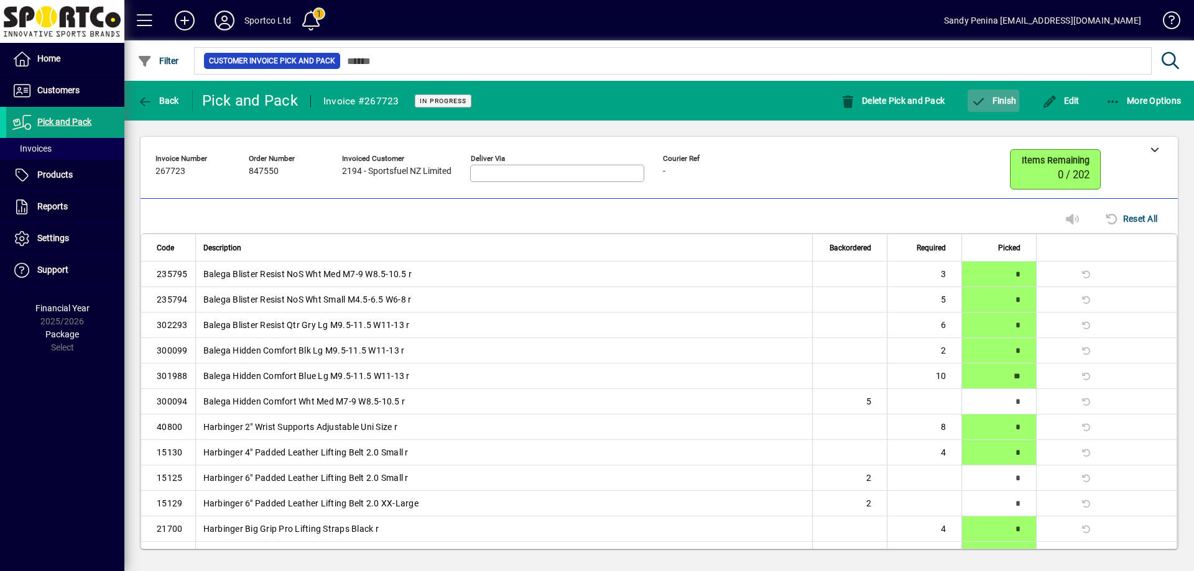
click at [988, 106] on span "button" at bounding box center [993, 101] width 52 height 30
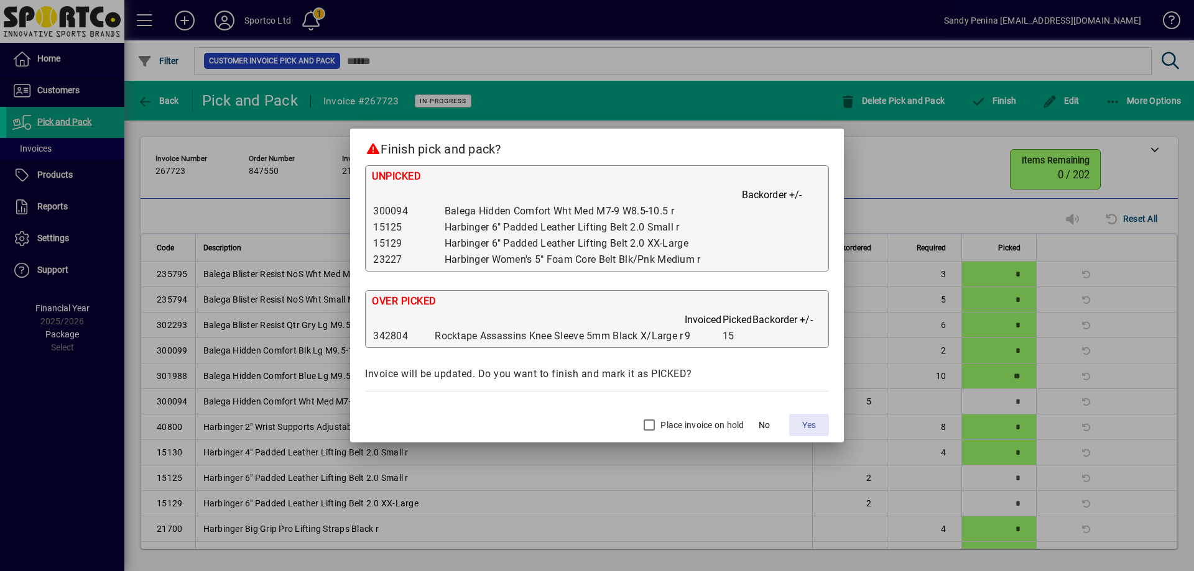
click at [806, 431] on span "Yes" at bounding box center [809, 425] width 14 height 13
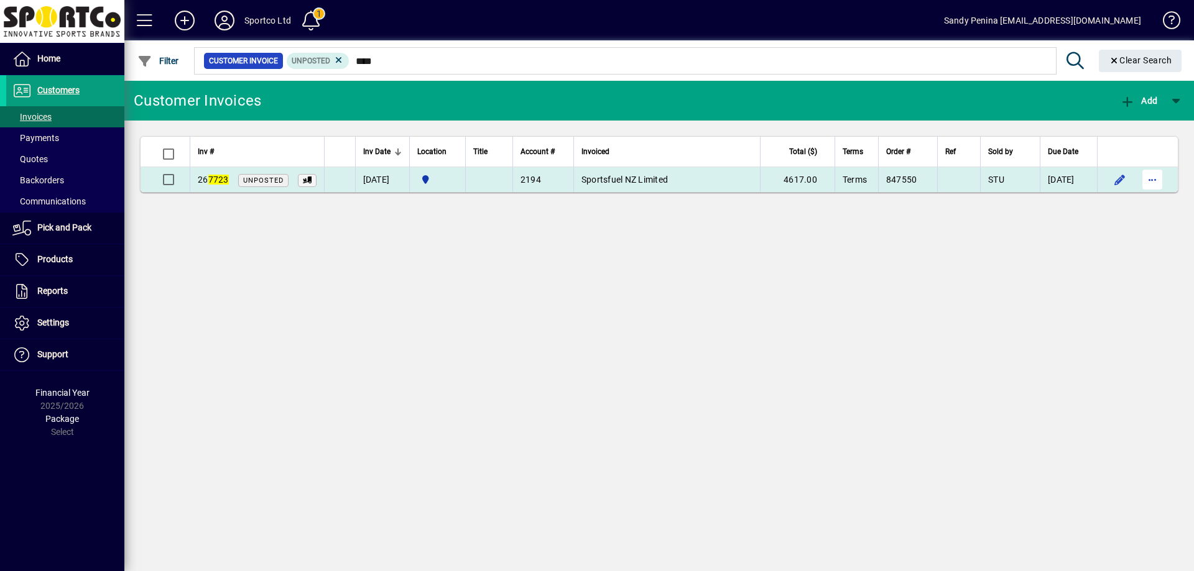
type input "****"
click at [1155, 183] on span "button" at bounding box center [1152, 180] width 30 height 30
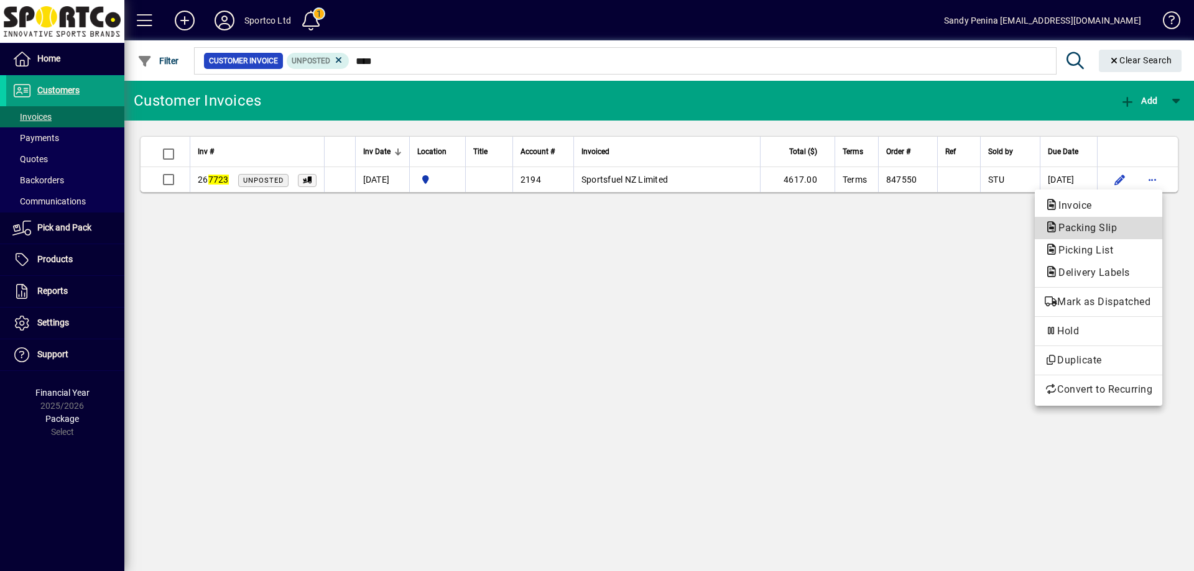
click at [1131, 219] on button "Packing Slip" at bounding box center [1097, 228] width 127 height 22
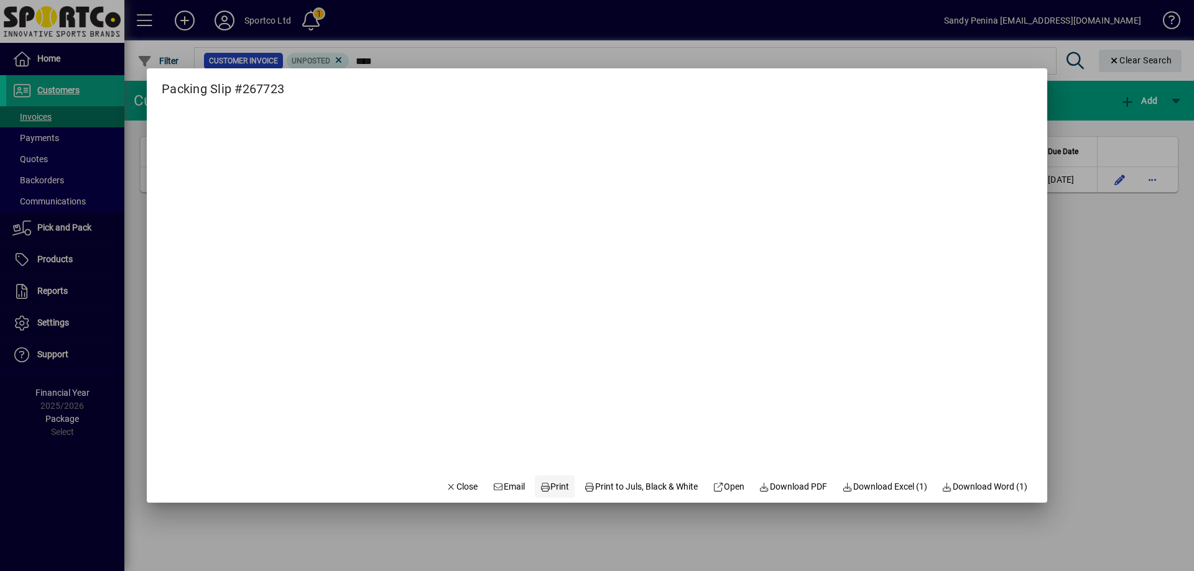
click at [542, 481] on span "Print" at bounding box center [555, 487] width 30 height 13
drag, startPoint x: 449, startPoint y: 487, endPoint x: 455, endPoint y: 469, distance: 19.1
click at [450, 483] on span "Close" at bounding box center [462, 487] width 32 height 13
